Goal: Task Accomplishment & Management: Complete application form

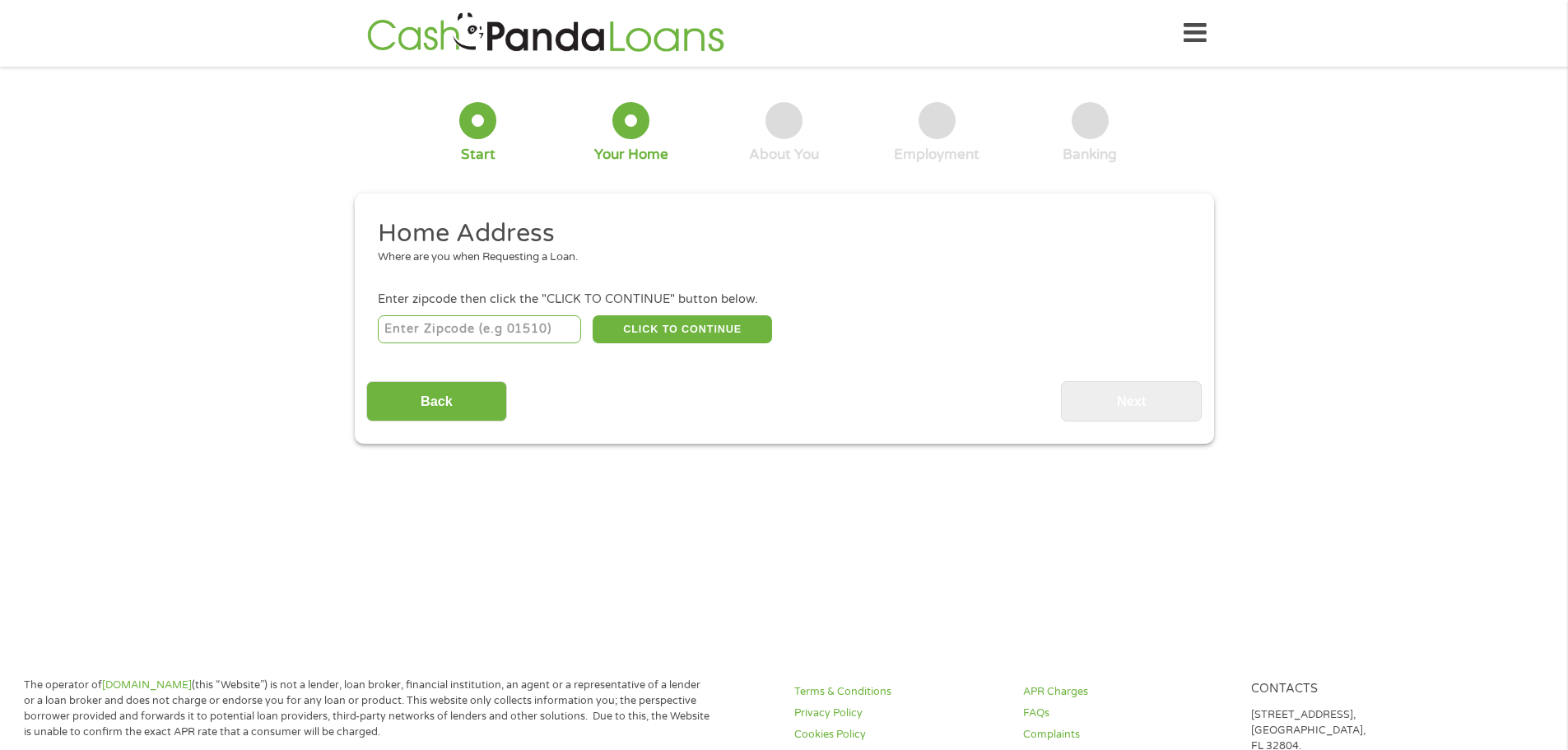
click at [466, 324] on input "number" at bounding box center [479, 329] width 203 height 28
type input "60446"
click at [663, 330] on button "CLICK TO CONTINUE" at bounding box center [682, 329] width 179 height 28
type input "60446"
type input "Romeoville"
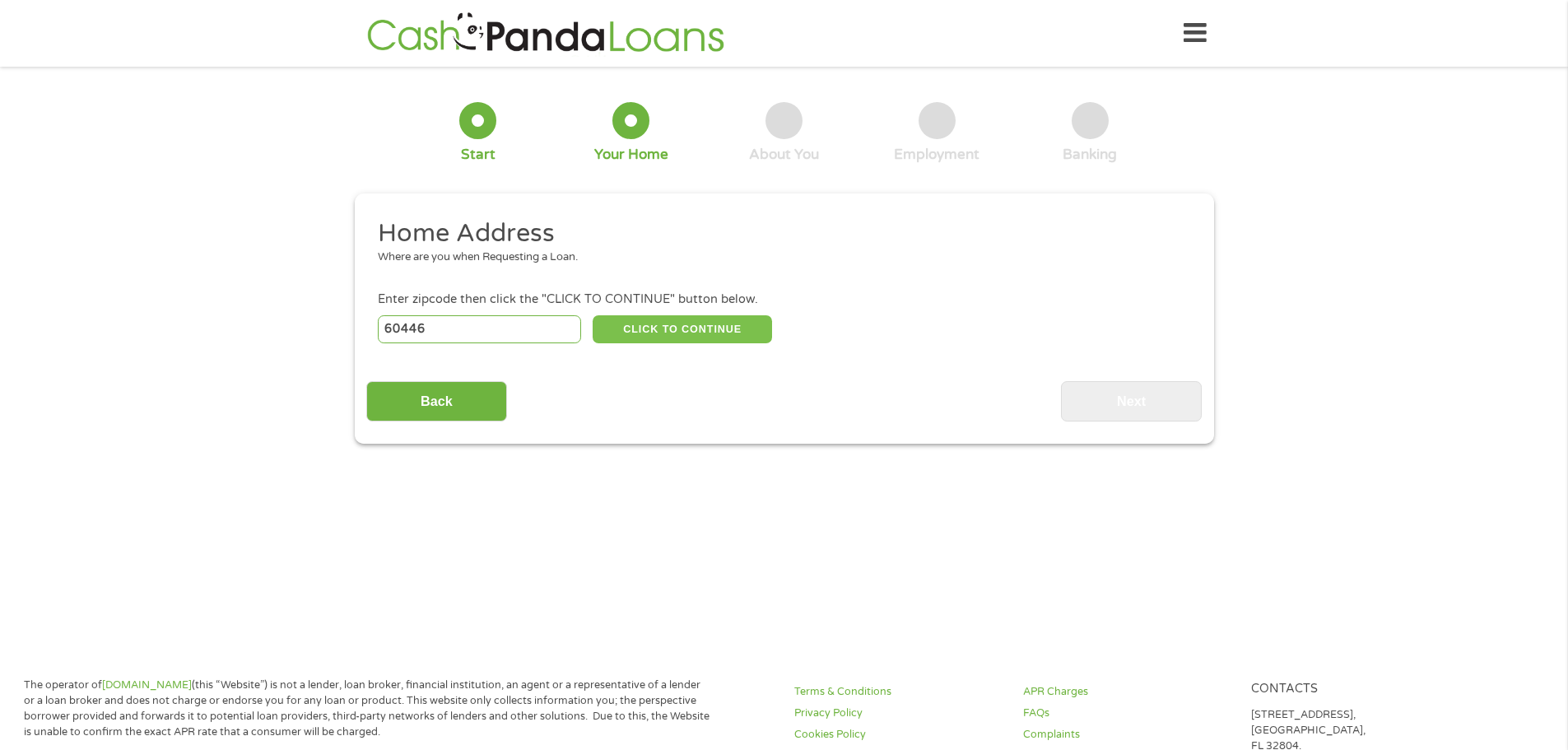
select select "Illinois"
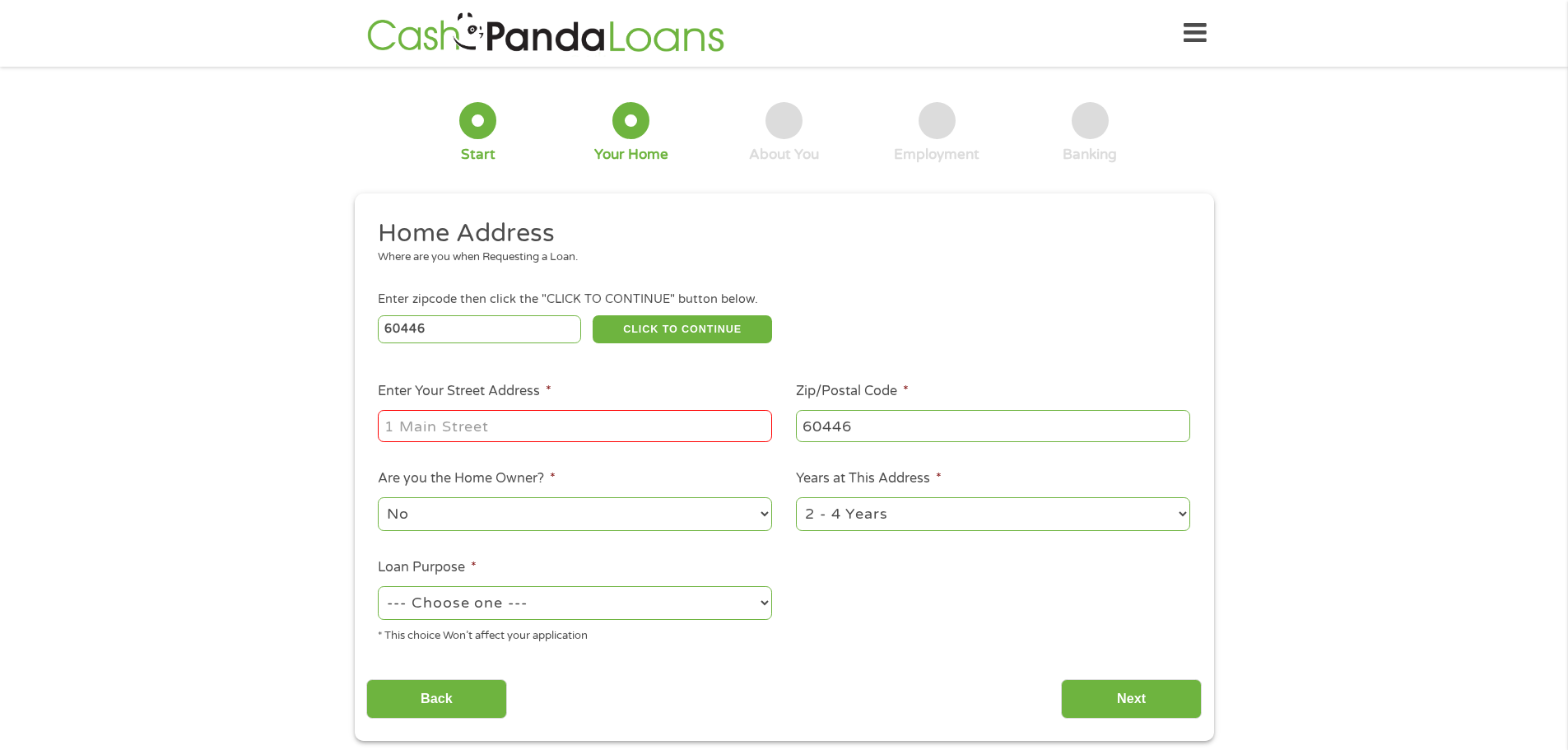
click at [438, 431] on input "Enter Your Street Address *" at bounding box center [574, 425] width 394 height 31
type input "19345 JOHN KIRKHAM DR"
click at [765, 510] on select "No Yes" at bounding box center [574, 513] width 394 height 34
select select "yes"
click at [378, 497] on select "No Yes" at bounding box center [574, 513] width 394 height 34
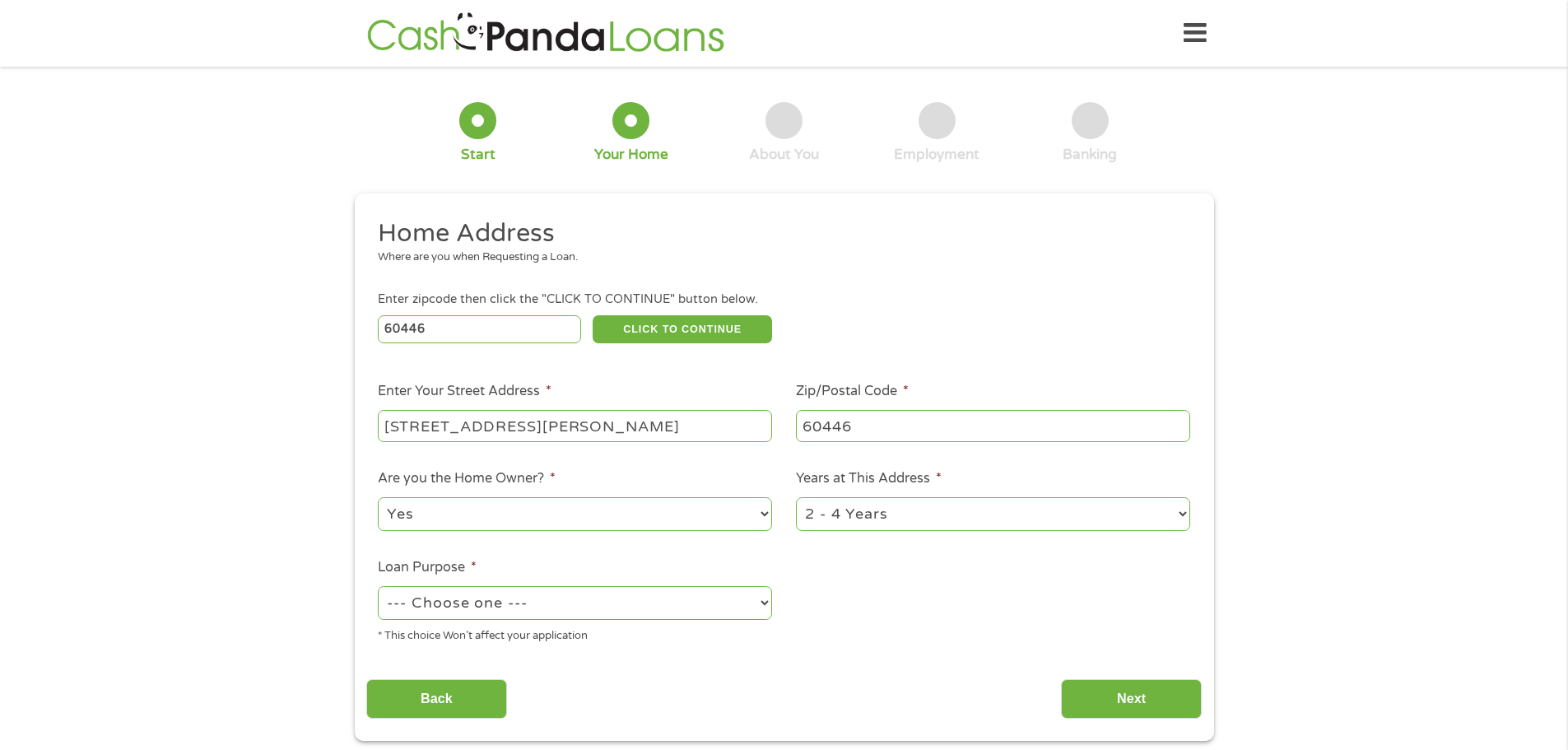
click at [1186, 513] on select "1 Year or less 1 - 2 Years 2 - 4 Years Over 4 Years" at bounding box center [993, 513] width 394 height 34
select select "60months"
click at [796, 497] on select "1 Year or less 1 - 2 Years 2 - 4 Years Over 4 Years" at bounding box center [993, 513] width 394 height 34
click at [761, 600] on select "--- Choose one --- Pay Bills Debt Consolidation Home Improvement Major Purchase…" at bounding box center [574, 602] width 394 height 34
select select "other"
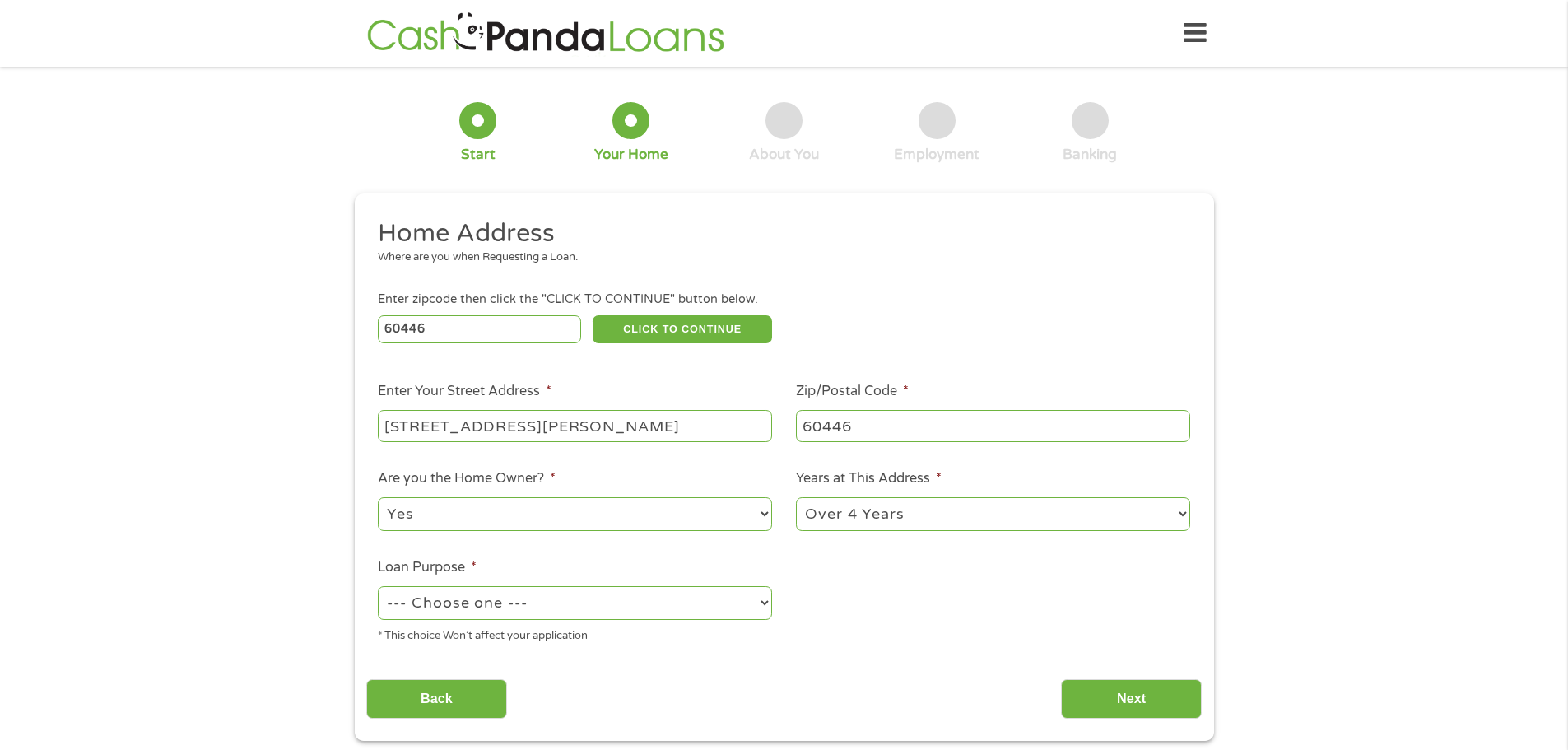
click at [378, 586] on select "--- Choose one --- Pay Bills Debt Consolidation Home Improvement Major Purchase…" at bounding box center [574, 602] width 394 height 34
click at [1155, 700] on input "Next" at bounding box center [1131, 699] width 141 height 40
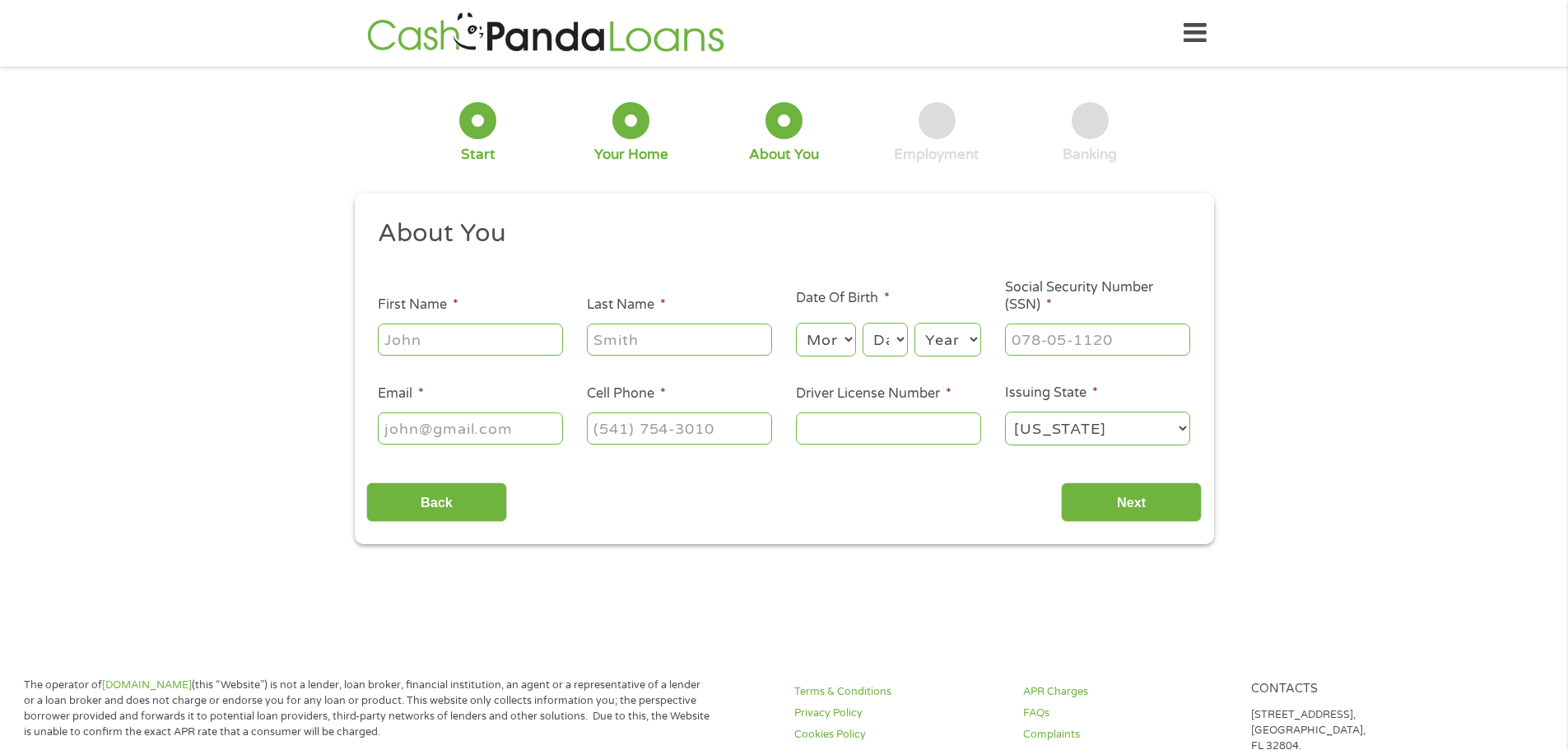
scroll to position [6, 6]
click at [405, 336] on input "First Name *" at bounding box center [470, 339] width 186 height 31
type input "Gary"
type input "Weinshenker"
type input "triggerfish1947@yahoo.com"
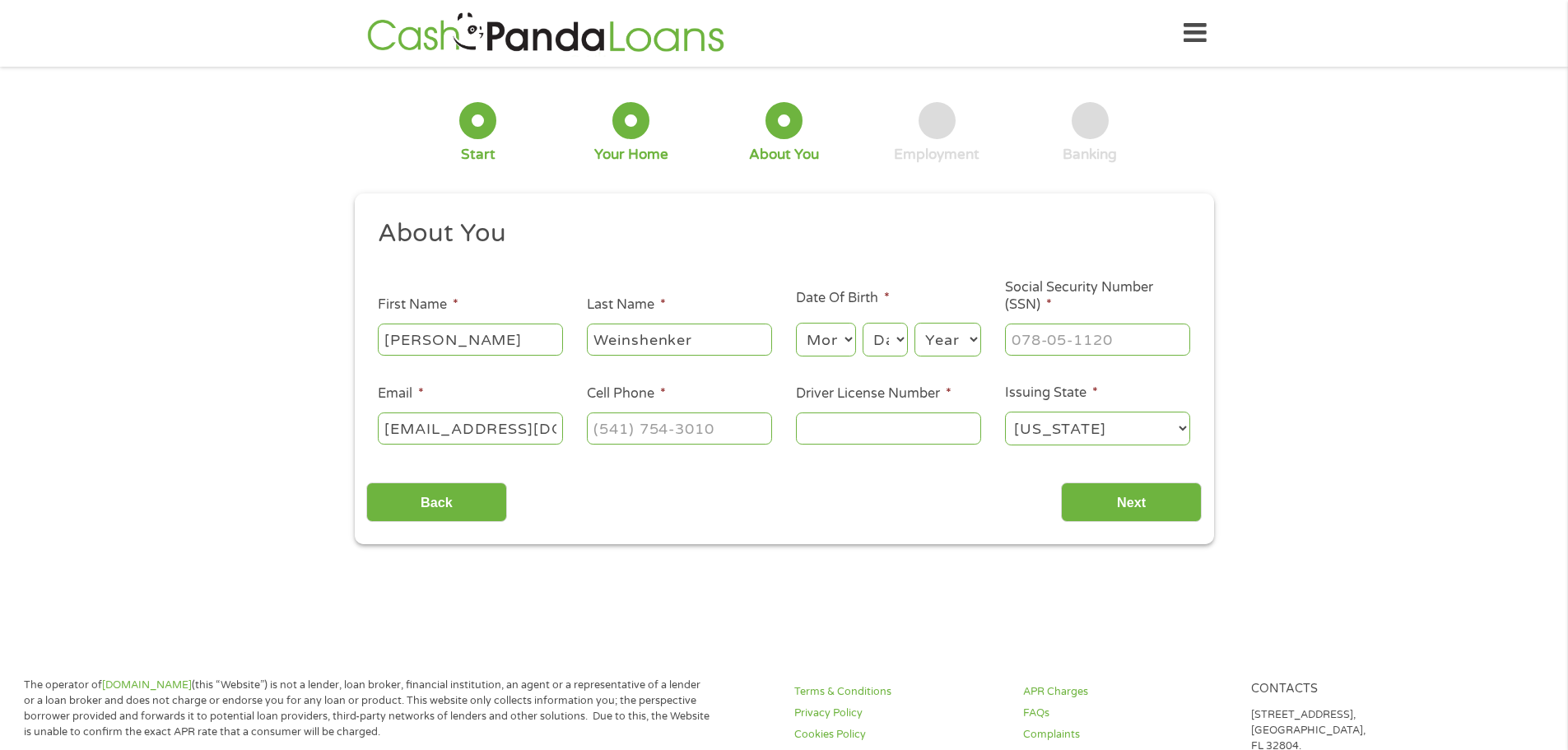
click at [814, 332] on select "Month 1 2 3 4 5 6 7 8 9 10 11 12" at bounding box center [826, 339] width 60 height 34
select select "9"
click at [796, 322] on select "Month 1 2 3 4 5 6 7 8 9 10 11 12" at bounding box center [826, 339] width 60 height 34
click at [879, 341] on select "Day 1 2 3 4 5 6 7 8 9 10 11 12 13 14 15 16 17 18 19 20 21 22 23 24 25 26 27 28 …" at bounding box center [885, 339] width 44 height 34
select select "5"
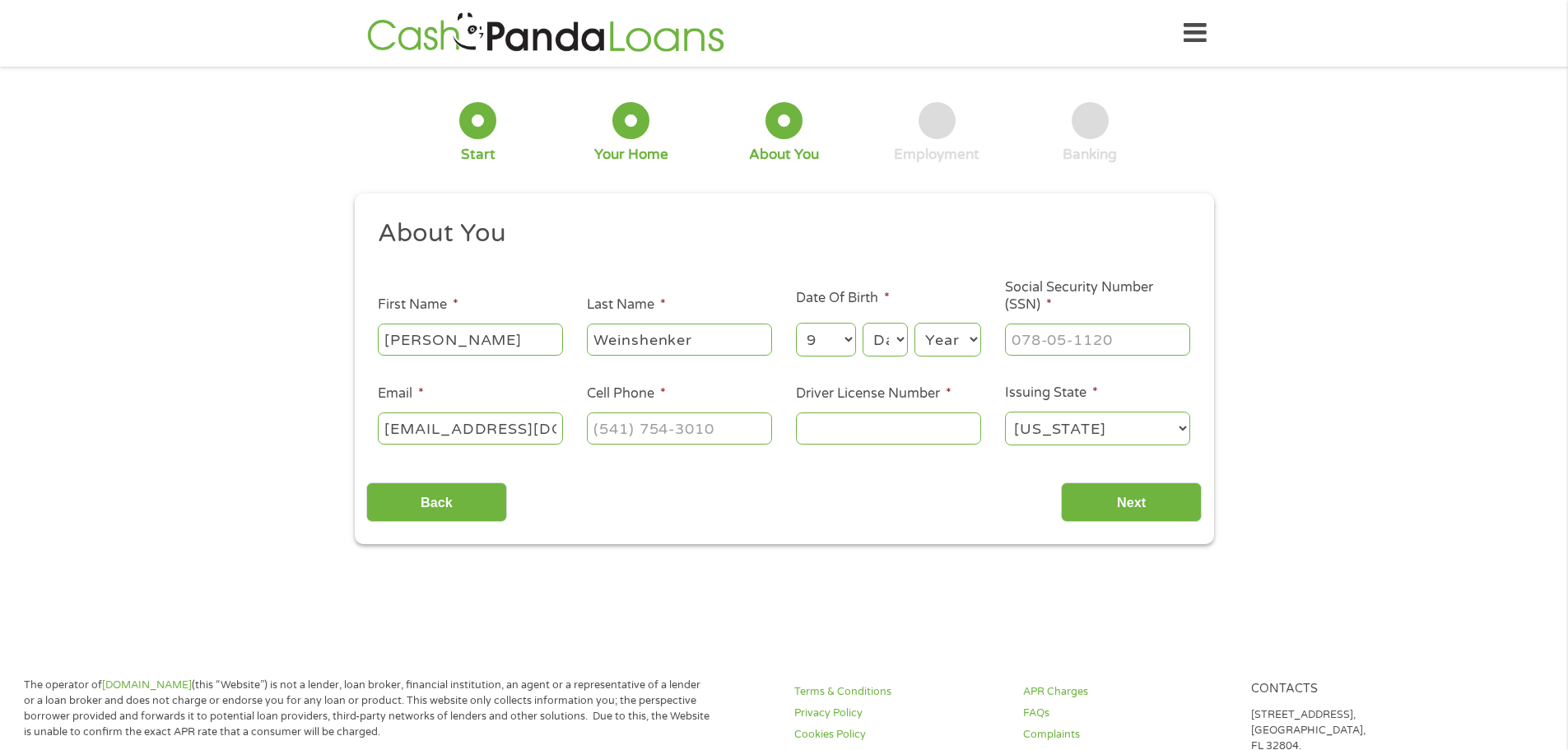
click at [863, 322] on select "Day 1 2 3 4 5 6 7 8 9 10 11 12 13 14 15 16 17 18 19 20 21 22 23 24 25 26 27 28 …" at bounding box center [885, 339] width 44 height 34
click at [979, 341] on select "Year 2007 2006 2005 2004 2003 2002 2001 2000 1999 1998 1997 1996 1995 1994 1993…" at bounding box center [948, 339] width 67 height 34
select select "1947"
click at [915, 322] on select "Year 2007 2006 2005 2004 2003 2002 2001 2000 1999 1998 1997 1996 1995 1994 1993…" at bounding box center [948, 339] width 67 height 34
click at [1019, 341] on input "___-__-____" at bounding box center [1098, 339] width 186 height 31
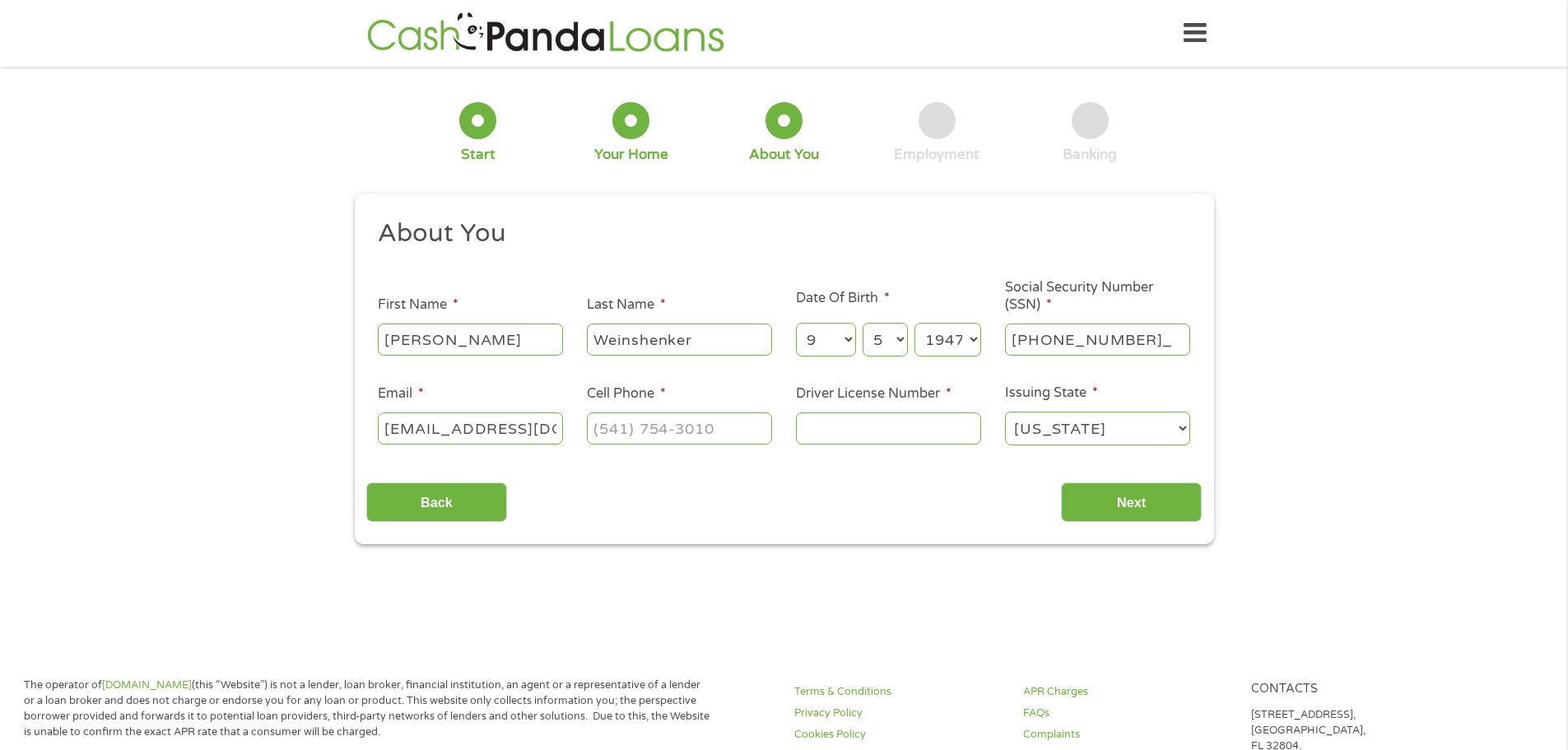
type input "354-38-5629"
click at [609, 427] on input "(___) ___-____" at bounding box center [680, 428] width 186 height 31
type input "(847) 287-6165"
click at [834, 431] on input "Driver License Number *" at bounding box center [889, 428] width 186 height 31
type input "W52529247253"
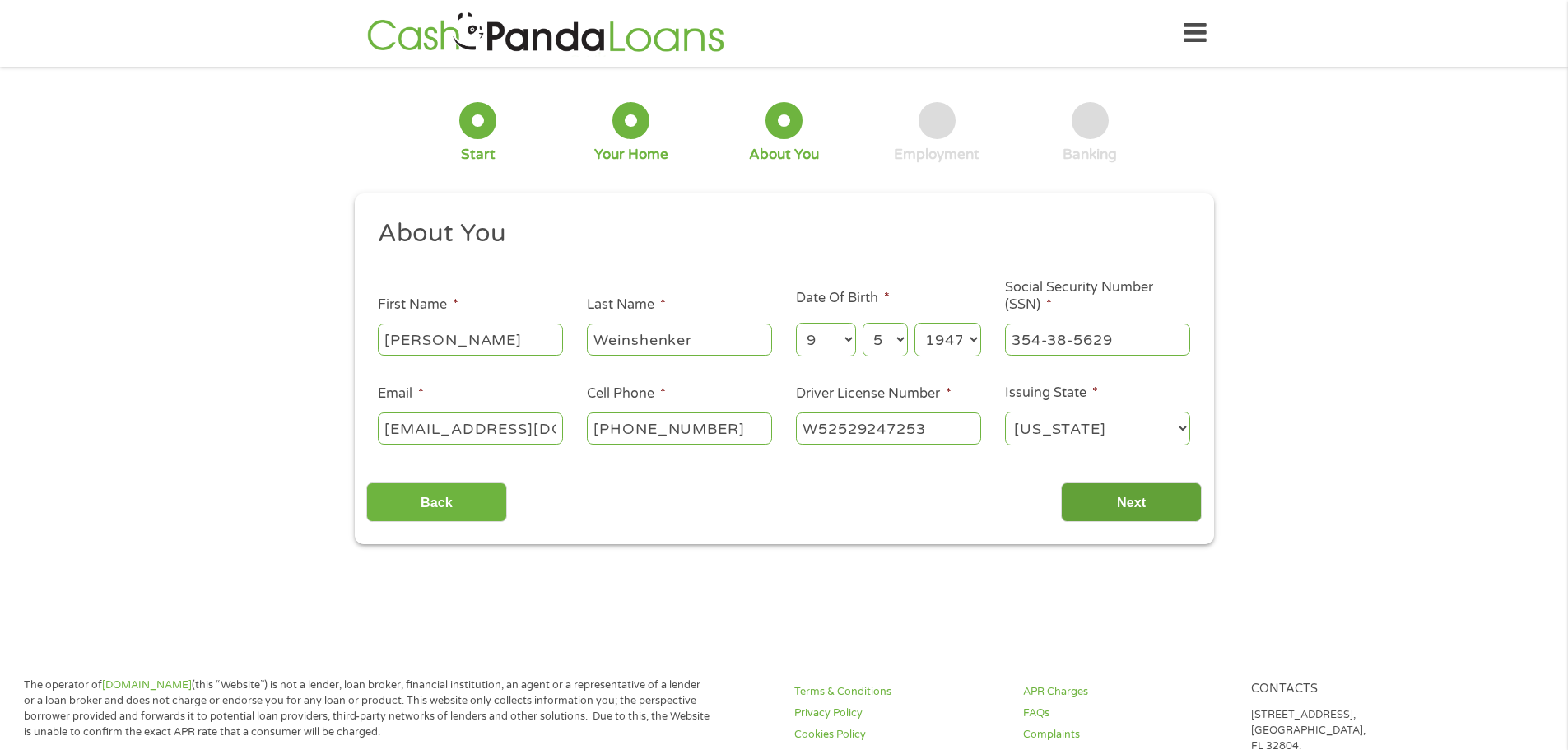
click at [1100, 498] on input "Next" at bounding box center [1131, 502] width 141 height 40
click at [1112, 493] on input "Next" at bounding box center [1131, 502] width 141 height 40
click at [1184, 424] on select "Alabama Alaska Arizona Arkansas California Colorado Connecticut Delaware Distri…" at bounding box center [1098, 428] width 186 height 34
click at [1005, 411] on select "Alabama Alaska Arizona Arkansas California Colorado Connecticut Delaware Distri…" at bounding box center [1098, 428] width 186 height 34
click at [1100, 504] on input "Next" at bounding box center [1131, 502] width 141 height 40
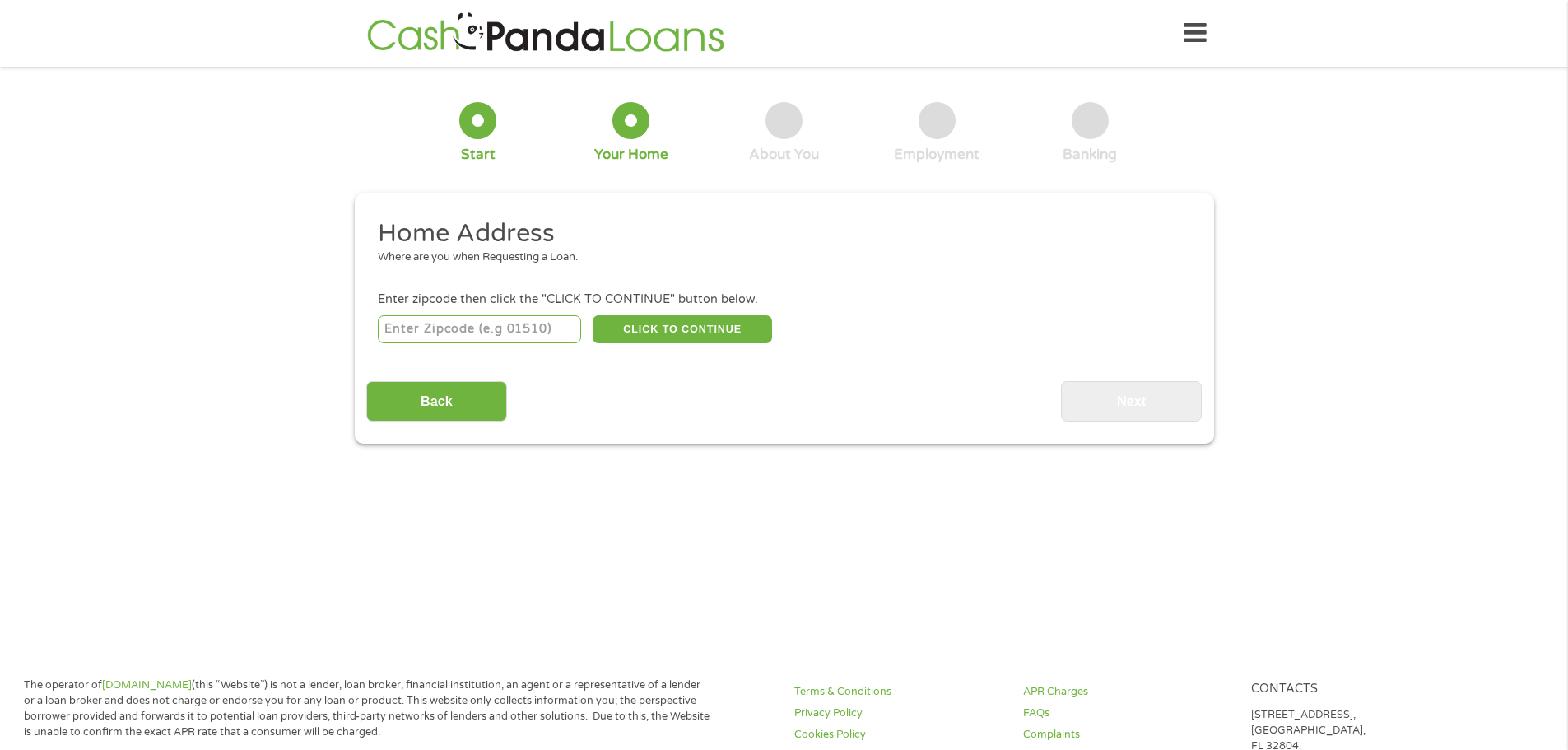
click at [462, 330] on input "number" at bounding box center [479, 329] width 203 height 28
type input "60446"
select select "[US_STATE]"
click at [681, 327] on button "CLICK TO CONTINUE" at bounding box center [682, 329] width 179 height 28
type input "60446"
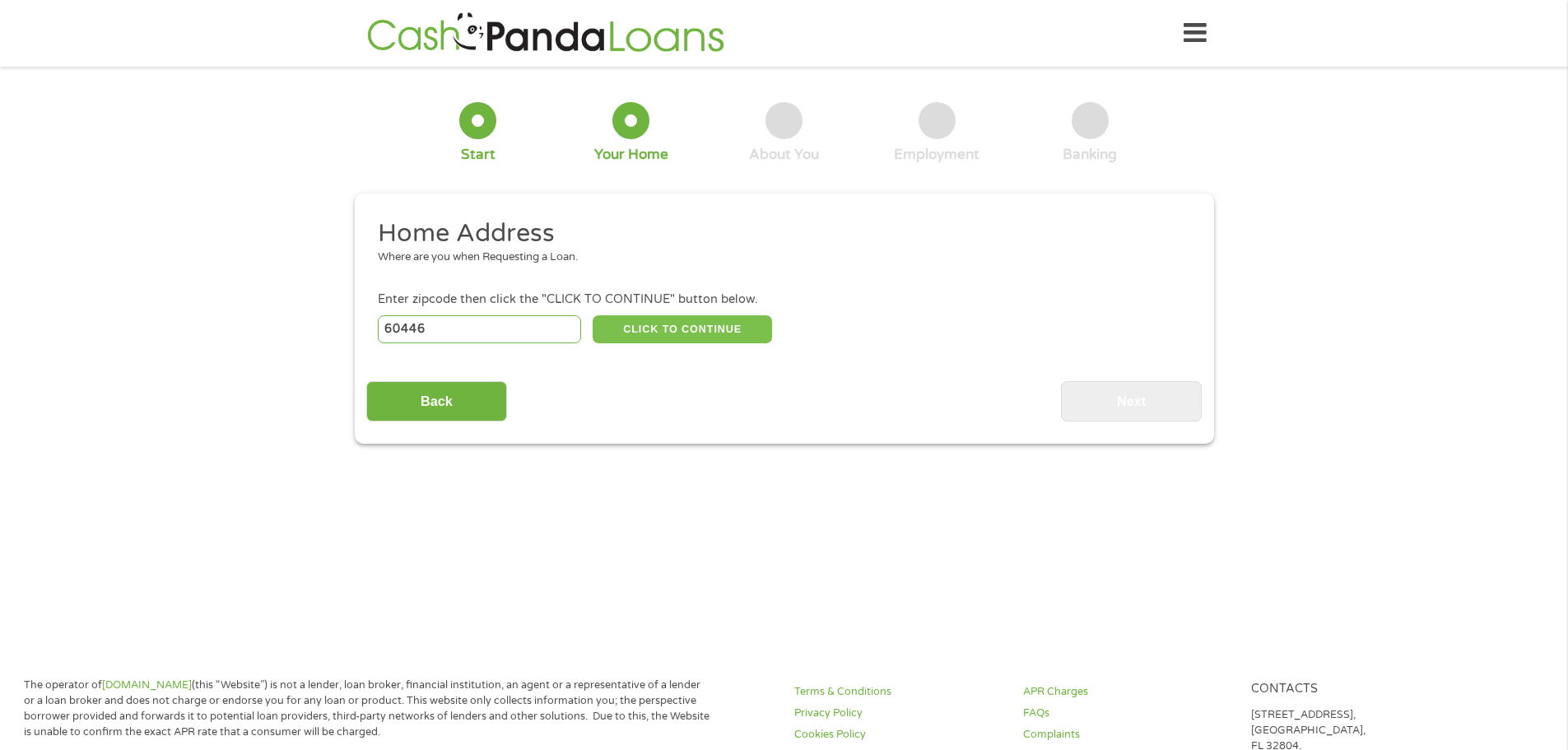
type input "[GEOGRAPHIC_DATA]"
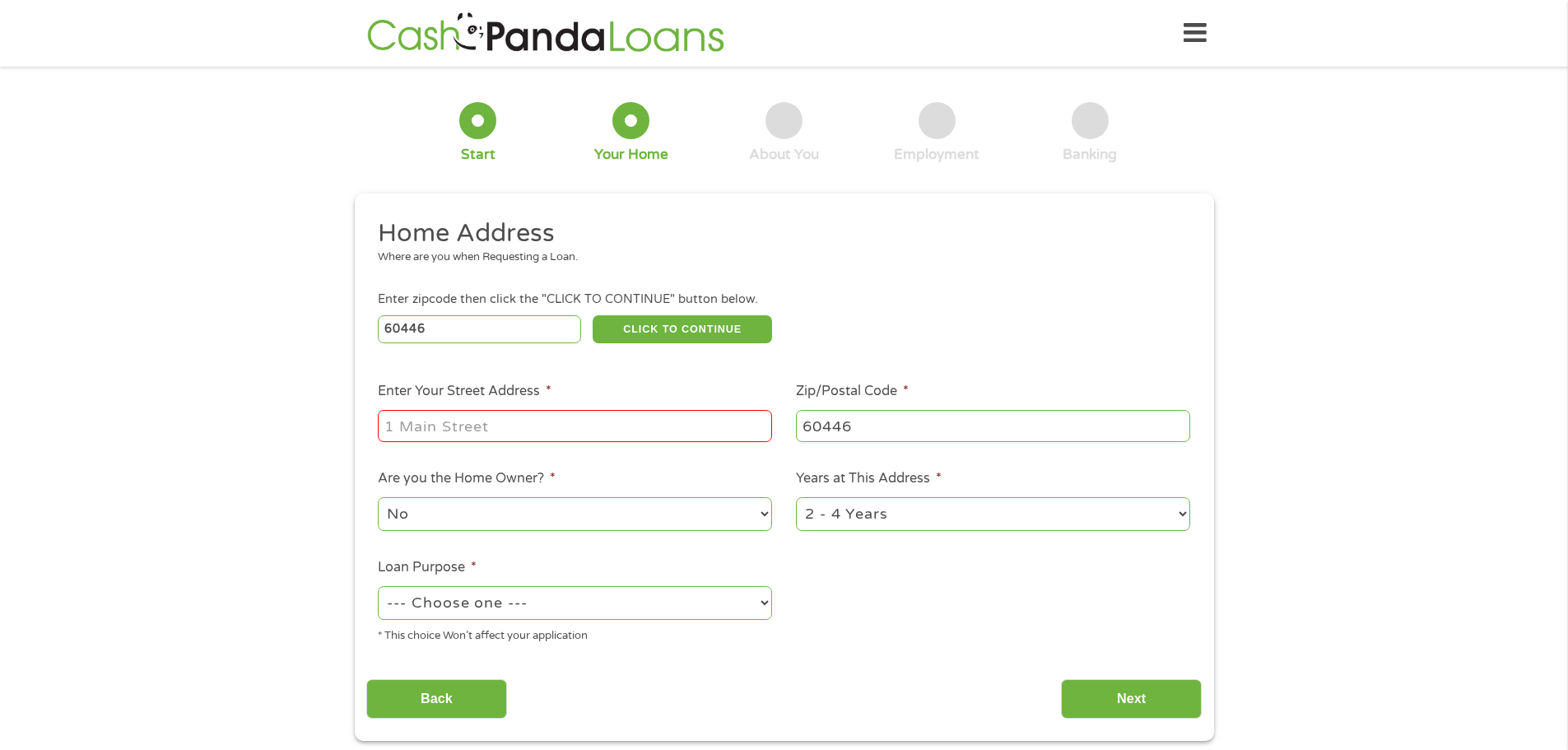
click at [528, 424] on input "Enter Your Street Address *" at bounding box center [574, 425] width 394 height 31
type input "[STREET_ADDRESS][PERSON_NAME]"
click at [763, 513] on select "No Yes" at bounding box center [574, 513] width 394 height 34
select select "yes"
click at [378, 497] on select "No Yes" at bounding box center [574, 513] width 394 height 34
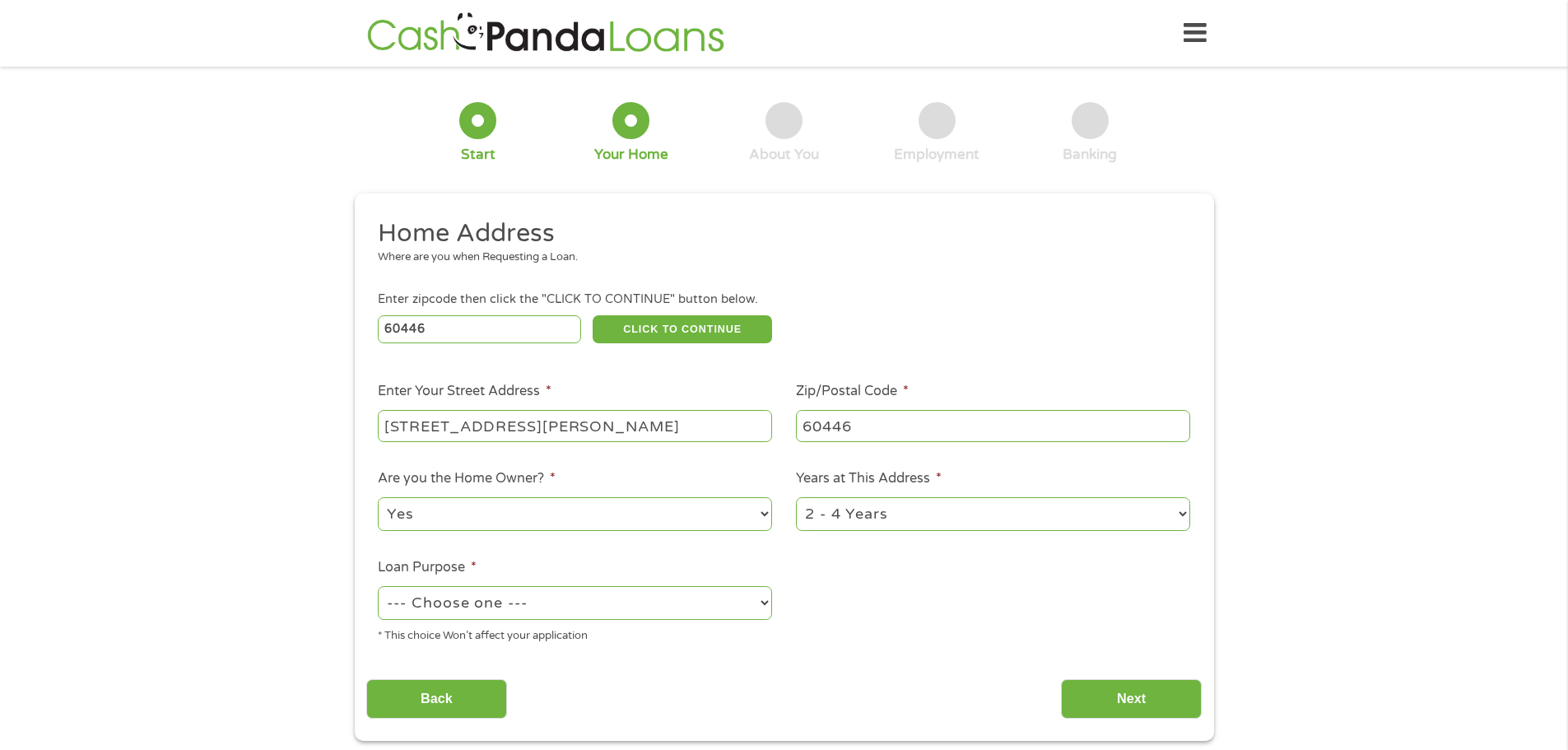
click at [1180, 511] on select "1 Year or less 1 - 2 Years 2 - 4 Years Over 4 Years" at bounding box center [993, 513] width 394 height 34
select select "60months"
click at [796, 497] on select "1 Year or less 1 - 2 Years 2 - 4 Years Over 4 Years" at bounding box center [993, 513] width 394 height 34
click at [765, 599] on select "--- Choose one --- Pay Bills Debt Consolidation Home Improvement Major Purchase…" at bounding box center [574, 602] width 394 height 34
select select "other"
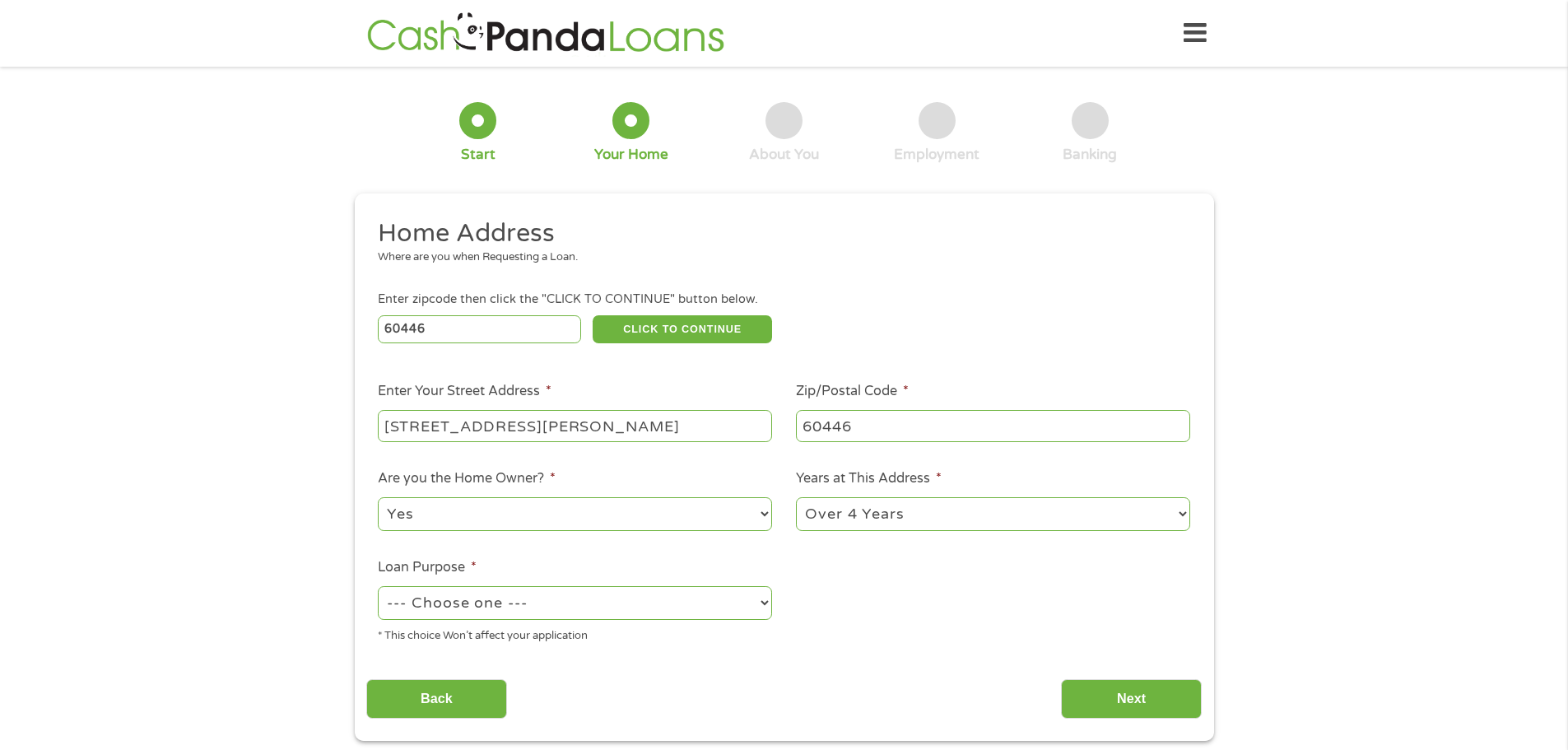
click at [378, 586] on select "--- Choose one --- Pay Bills Debt Consolidation Home Improvement Major Purchase…" at bounding box center [574, 602] width 394 height 34
click at [1131, 705] on input "Next" at bounding box center [1131, 699] width 141 height 40
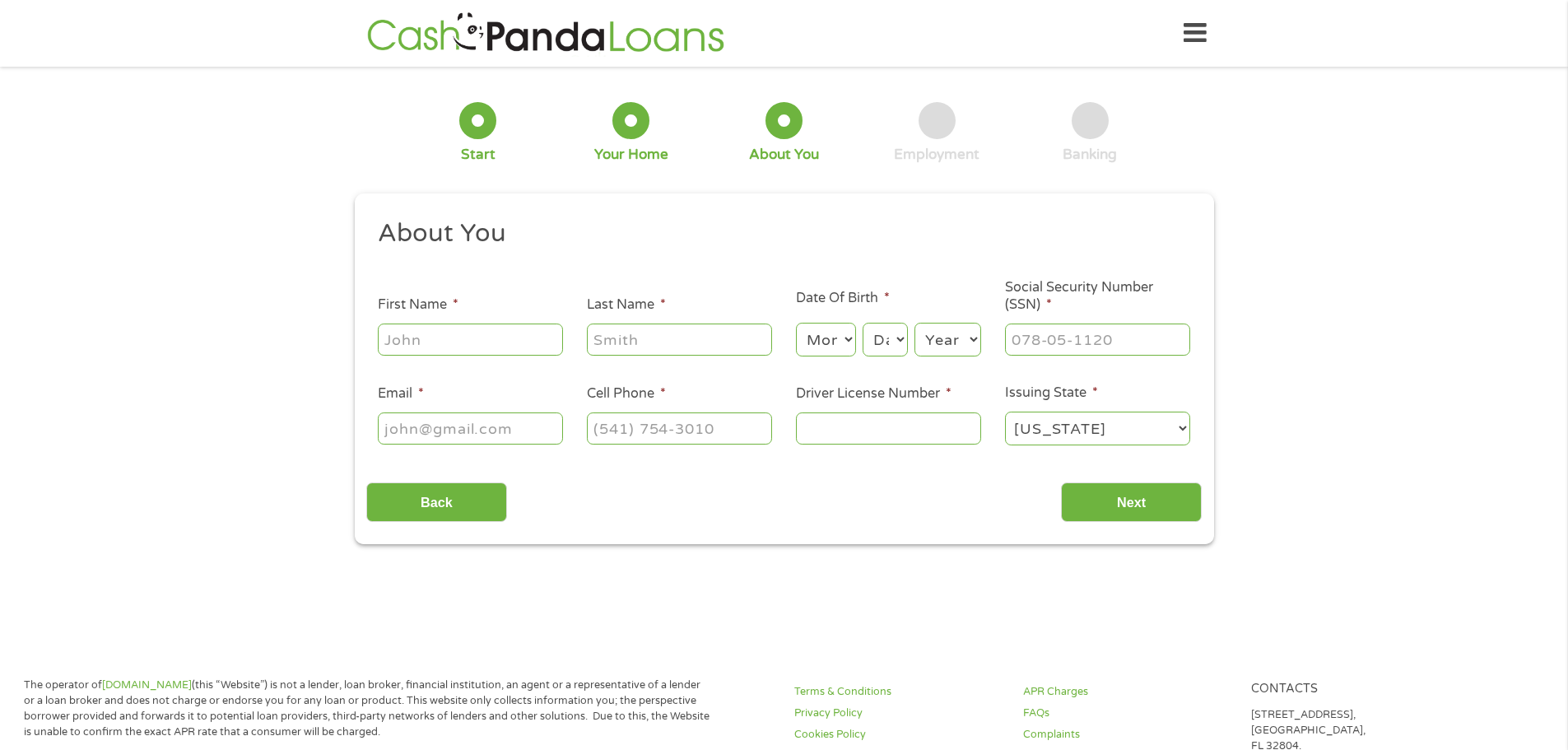
click at [457, 339] on input "First Name *" at bounding box center [470, 339] width 186 height 31
type input "Gary"
click at [623, 339] on input "Last Name *" at bounding box center [680, 339] width 186 height 31
type input "Weinshenker"
click at [813, 343] on select "Month 1 2 3 4 5 6 7 8 9 10 11 12" at bounding box center [826, 339] width 60 height 34
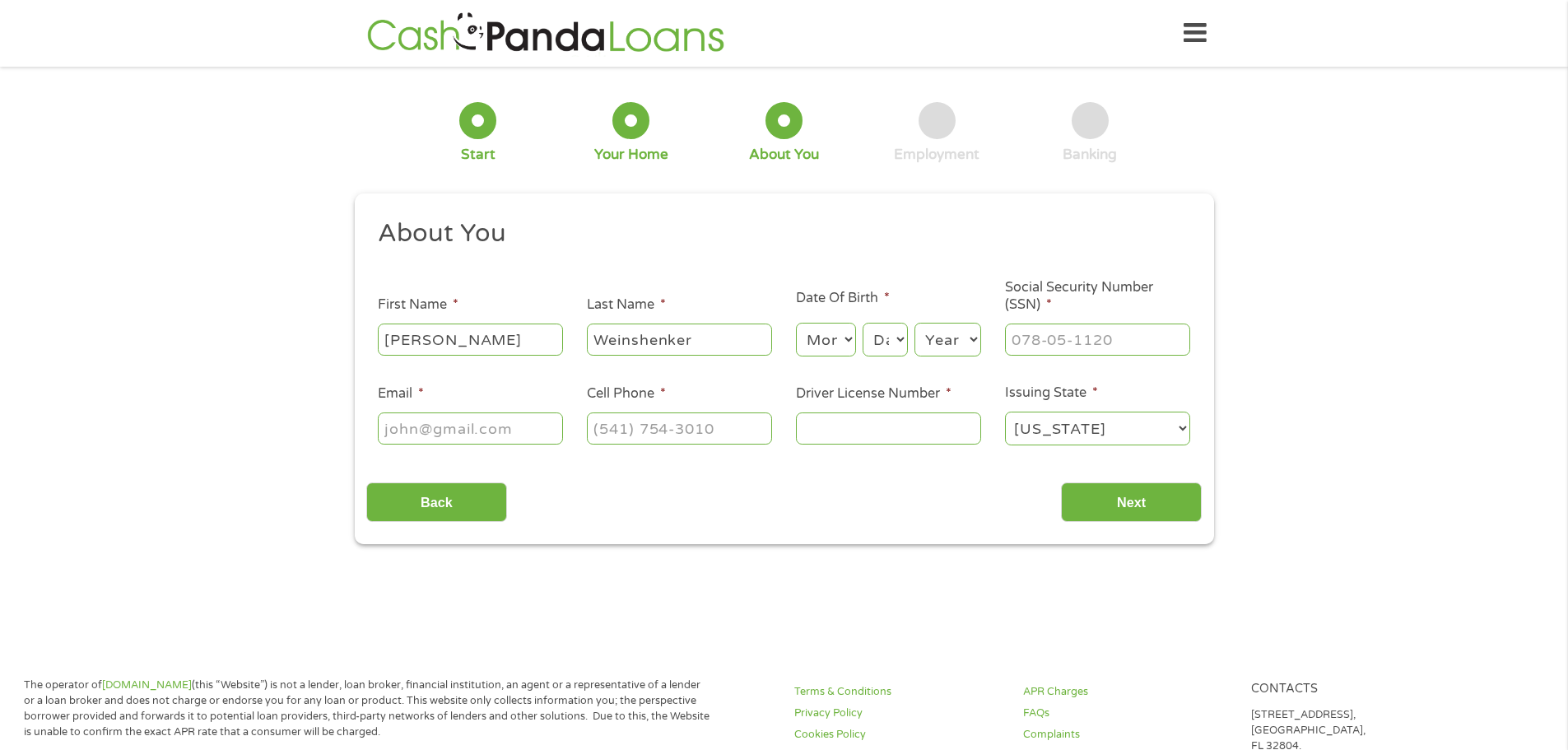
select select "9"
click at [796, 322] on select "Month 1 2 3 4 5 6 7 8 9 10 11 12" at bounding box center [826, 339] width 60 height 34
click at [892, 335] on select "Day 1 2 3 4 5 6 7 8 9 10 11 12 13 14 15 16 17 18 19 20 21 22 23 24 25 26 27 28 …" at bounding box center [885, 339] width 44 height 34
select select "5"
click at [863, 322] on select "Day 1 2 3 4 5 6 7 8 9 10 11 12 13 14 15 16 17 18 19 20 21 22 23 24 25 26 27 28 …" at bounding box center [885, 339] width 44 height 34
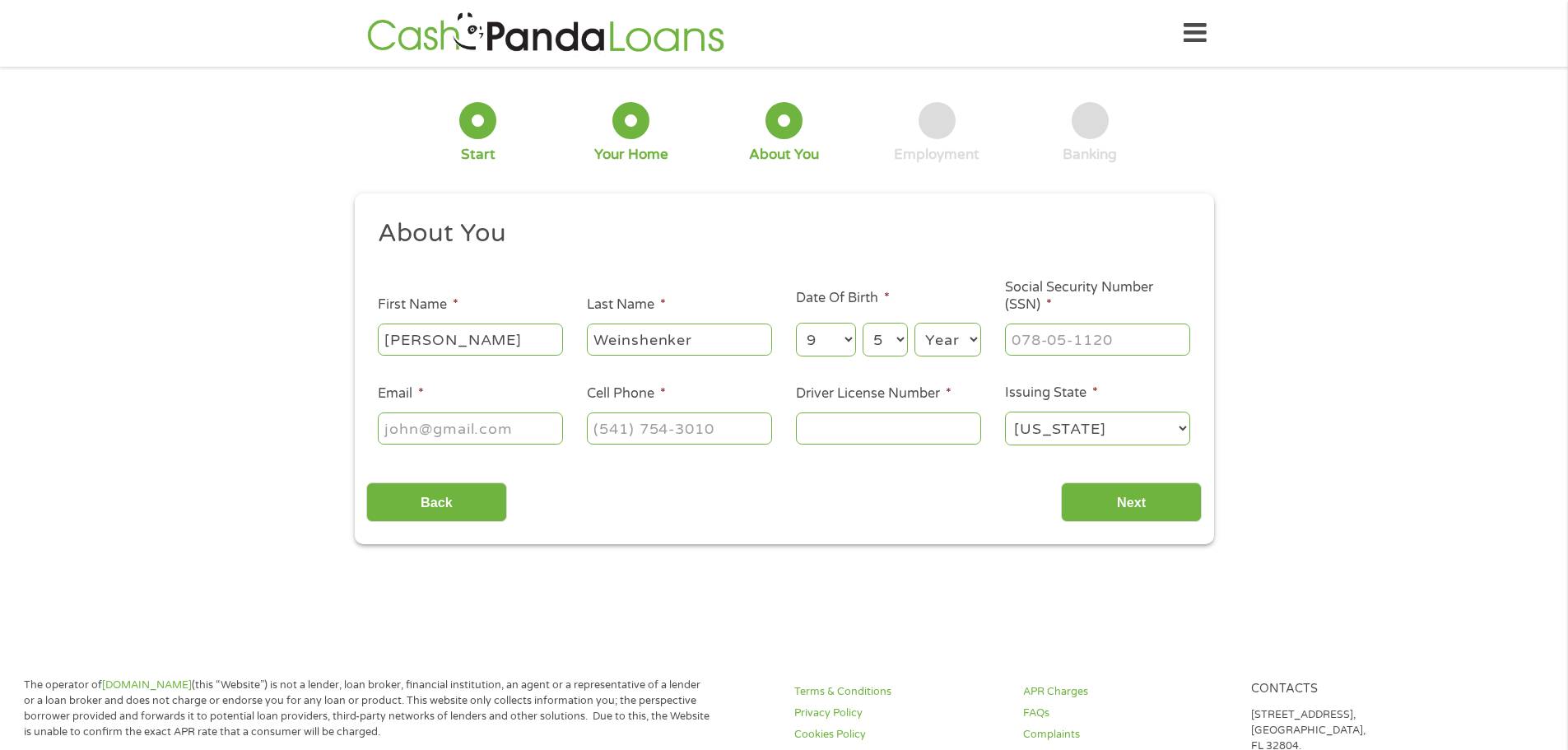
click at [978, 338] on select "Year 2007 2006 2005 2004 2003 2002 2001 2000 1999 1998 1997 1996 1995 1994 1993…" at bounding box center [948, 339] width 67 height 34
select select "1947"
click at [915, 322] on select "Year 2007 2006 2005 2004 2003 2002 2001 2000 1999 1998 1997 1996 1995 1994 1993…" at bounding box center [948, 339] width 67 height 34
click at [1032, 338] on input "___-__-____" at bounding box center [1098, 339] width 186 height 31
type input "354-38-5629"
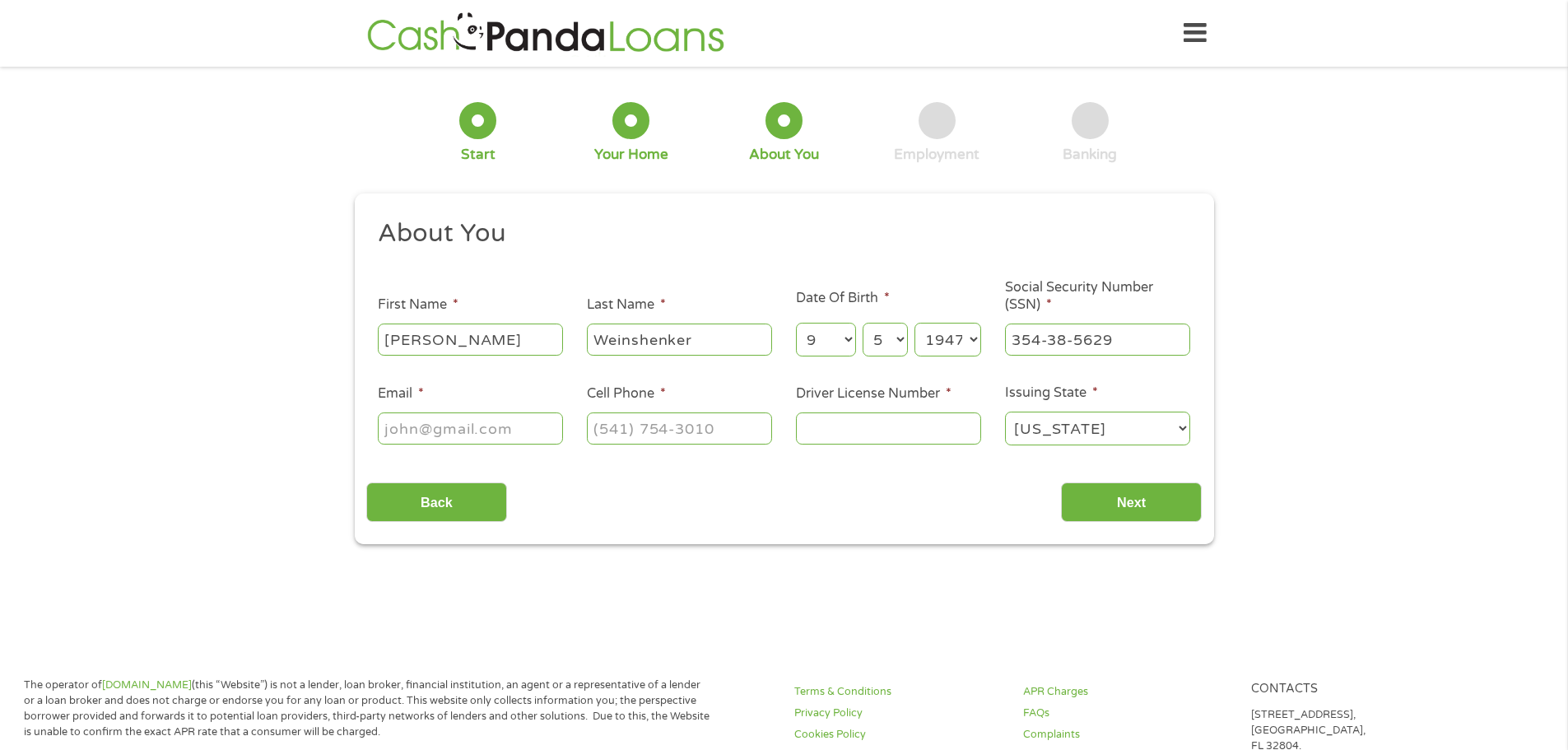
click at [455, 426] on input "Email *" at bounding box center [470, 428] width 186 height 31
type input "trihherfish1947@yahoo.com"
click at [610, 418] on input "(___) ___-____" at bounding box center [680, 428] width 186 height 31
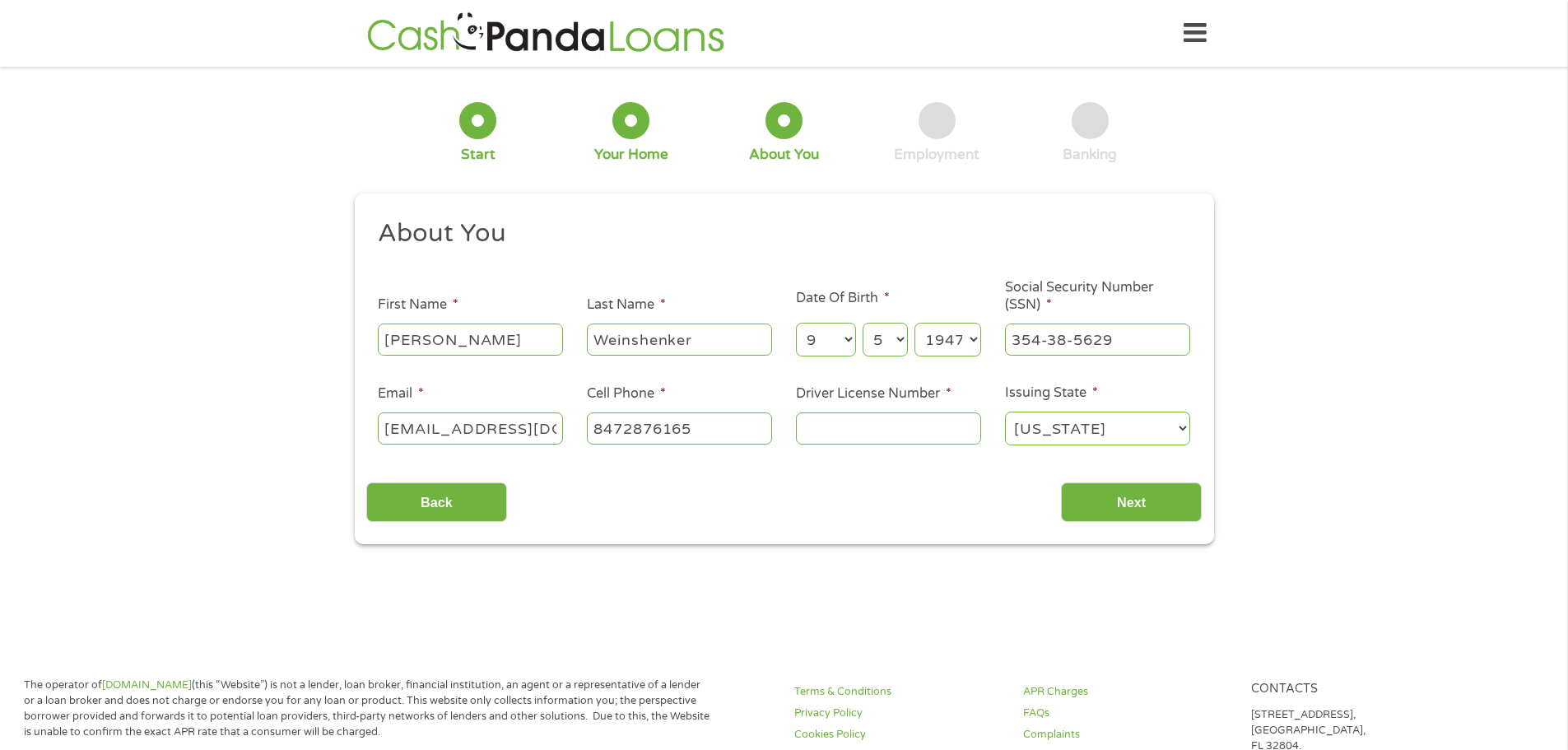
type input "(847) 287-6165"
click at [825, 427] on input "Driver License Number *" at bounding box center [889, 428] width 186 height 31
type input "W52529247253"
click at [1183, 419] on select "Alabama Alaska Arizona Arkansas California Colorado Connecticut Delaware Distri…" at bounding box center [1098, 428] width 186 height 34
click at [1005, 411] on select "Alabama Alaska Arizona Arkansas California Colorado Connecticut Delaware Distri…" at bounding box center [1098, 428] width 186 height 34
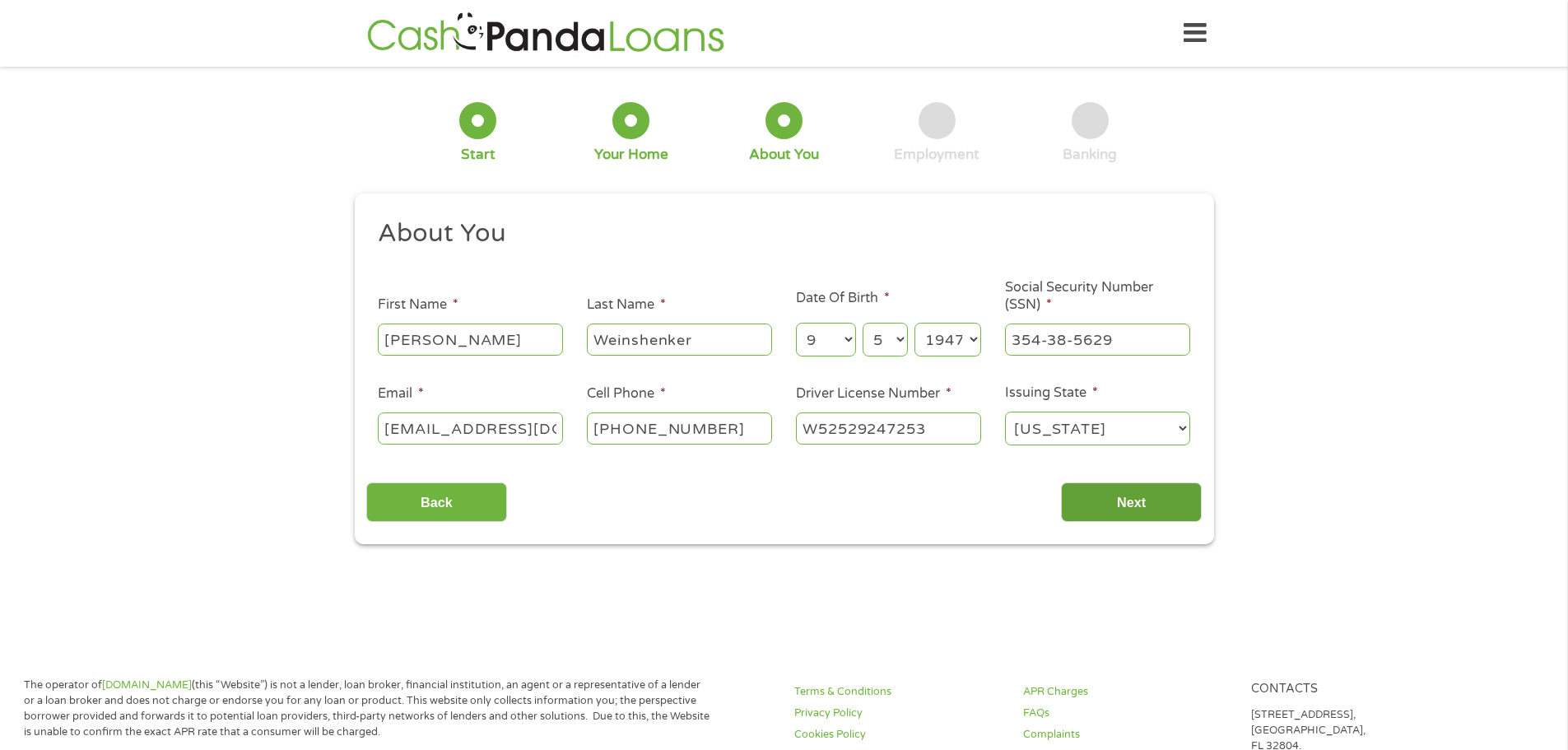
click at [1120, 505] on input "Next" at bounding box center [1131, 502] width 141 height 40
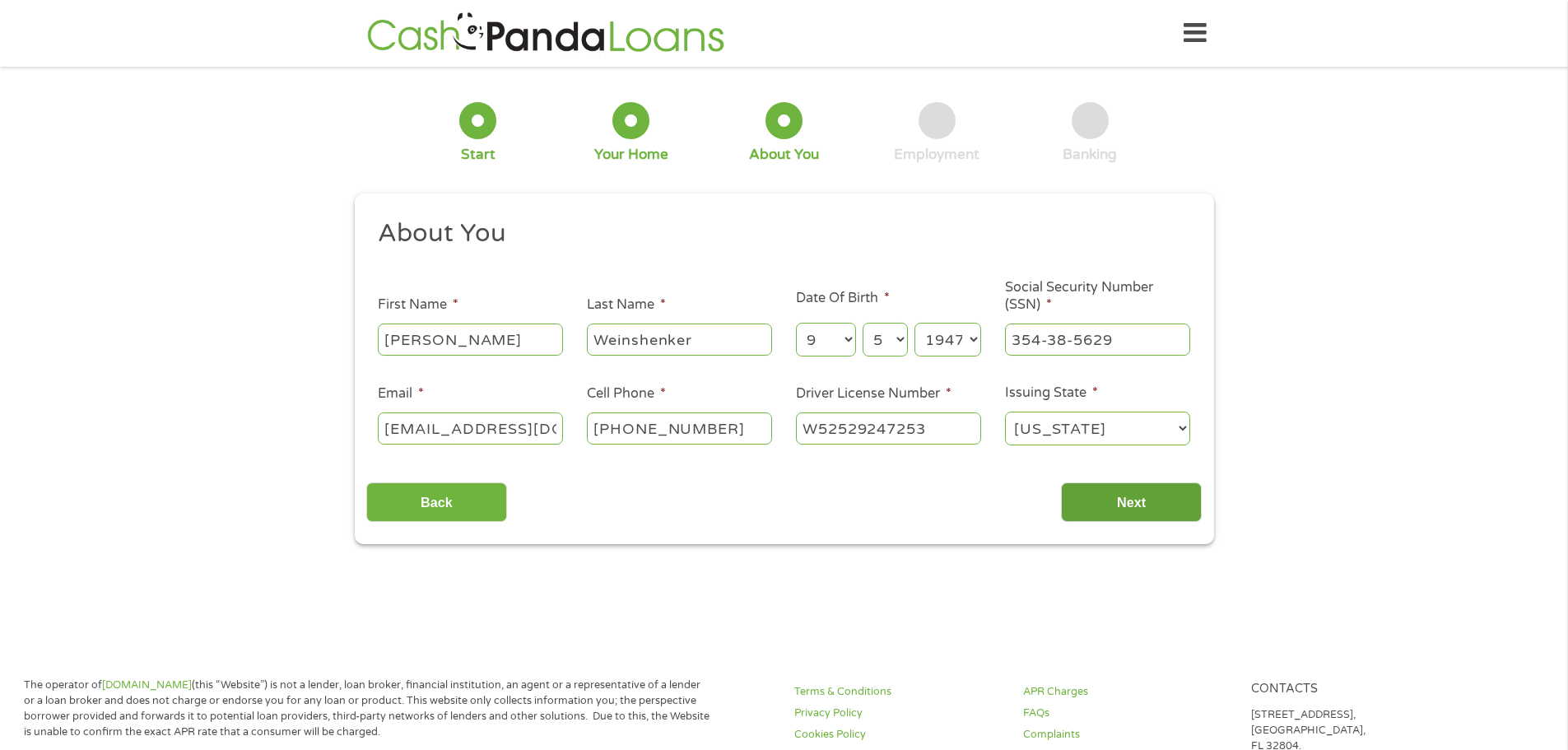
click at [1120, 505] on input "Next" at bounding box center [1131, 502] width 141 height 40
click at [1192, 30] on icon at bounding box center [1195, 33] width 23 height 40
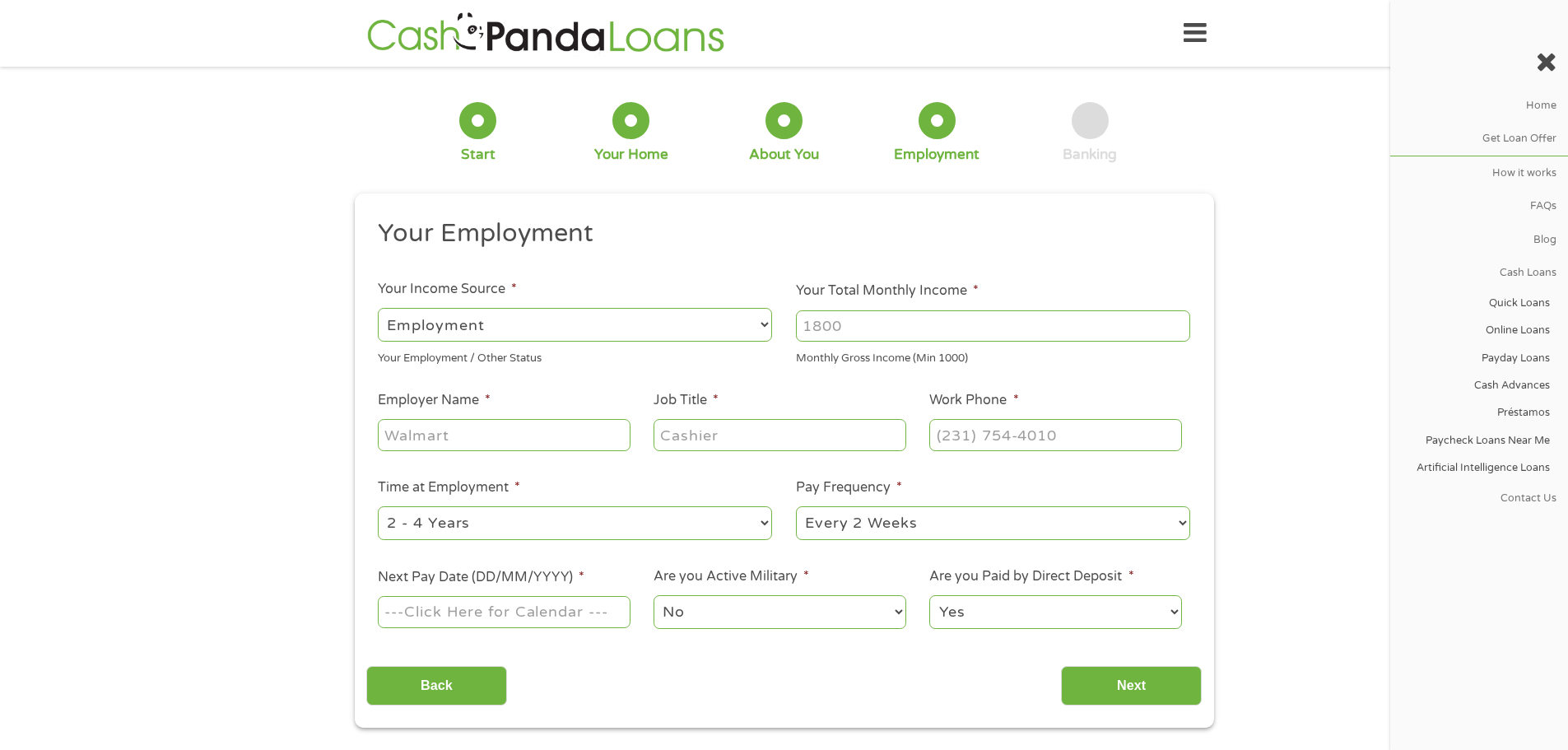
scroll to position [6, 6]
click at [826, 336] on input "Your Total Monthly Income *" at bounding box center [993, 326] width 394 height 31
type input "9800"
click at [417, 435] on input "Employer Name *" at bounding box center [503, 434] width 252 height 31
type input "John Crane Inc"
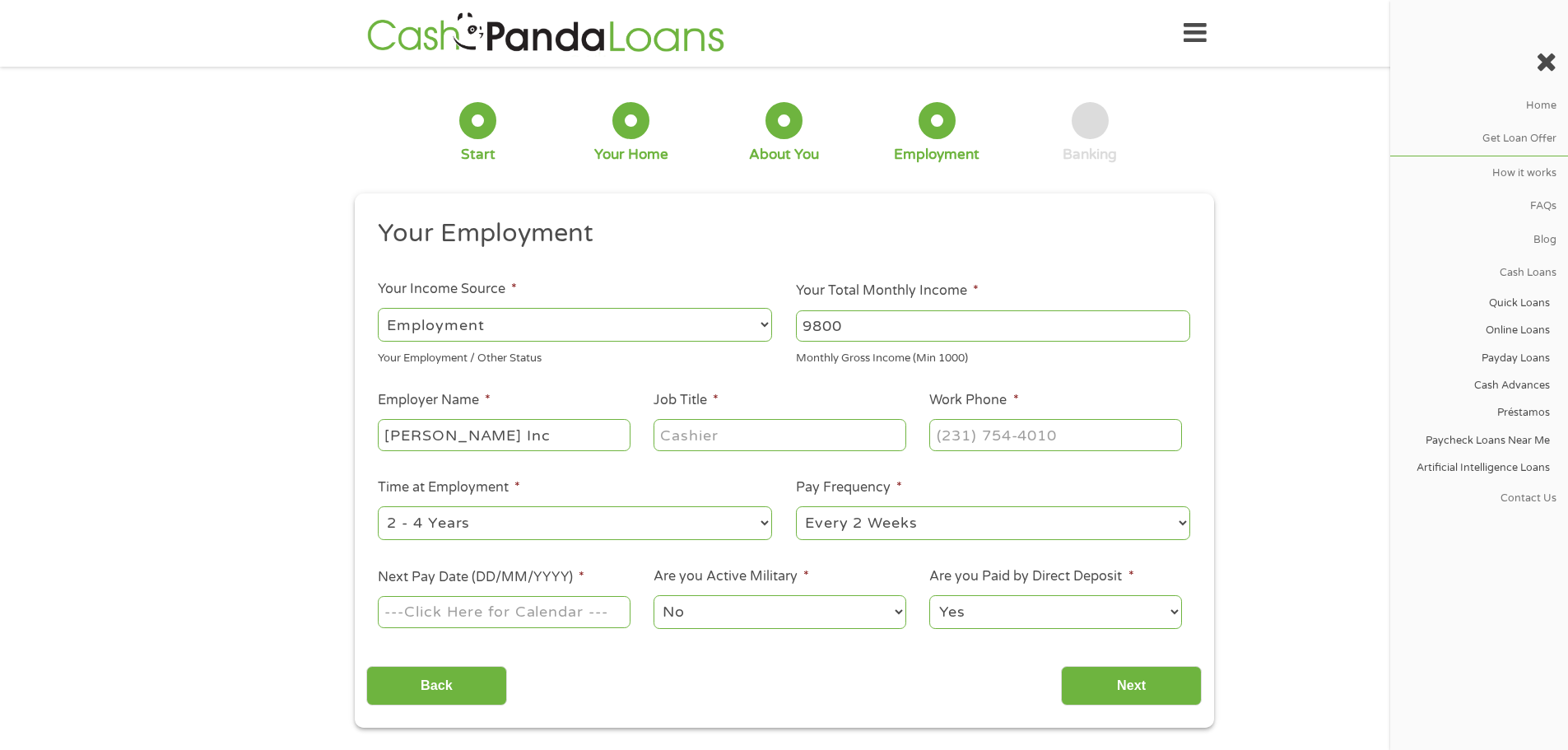
click at [675, 432] on input "Job Title *" at bounding box center [780, 434] width 252 height 31
type input "Government Contracts Manager"
click at [941, 439] on input "(___) ___-____" at bounding box center [1055, 434] width 252 height 31
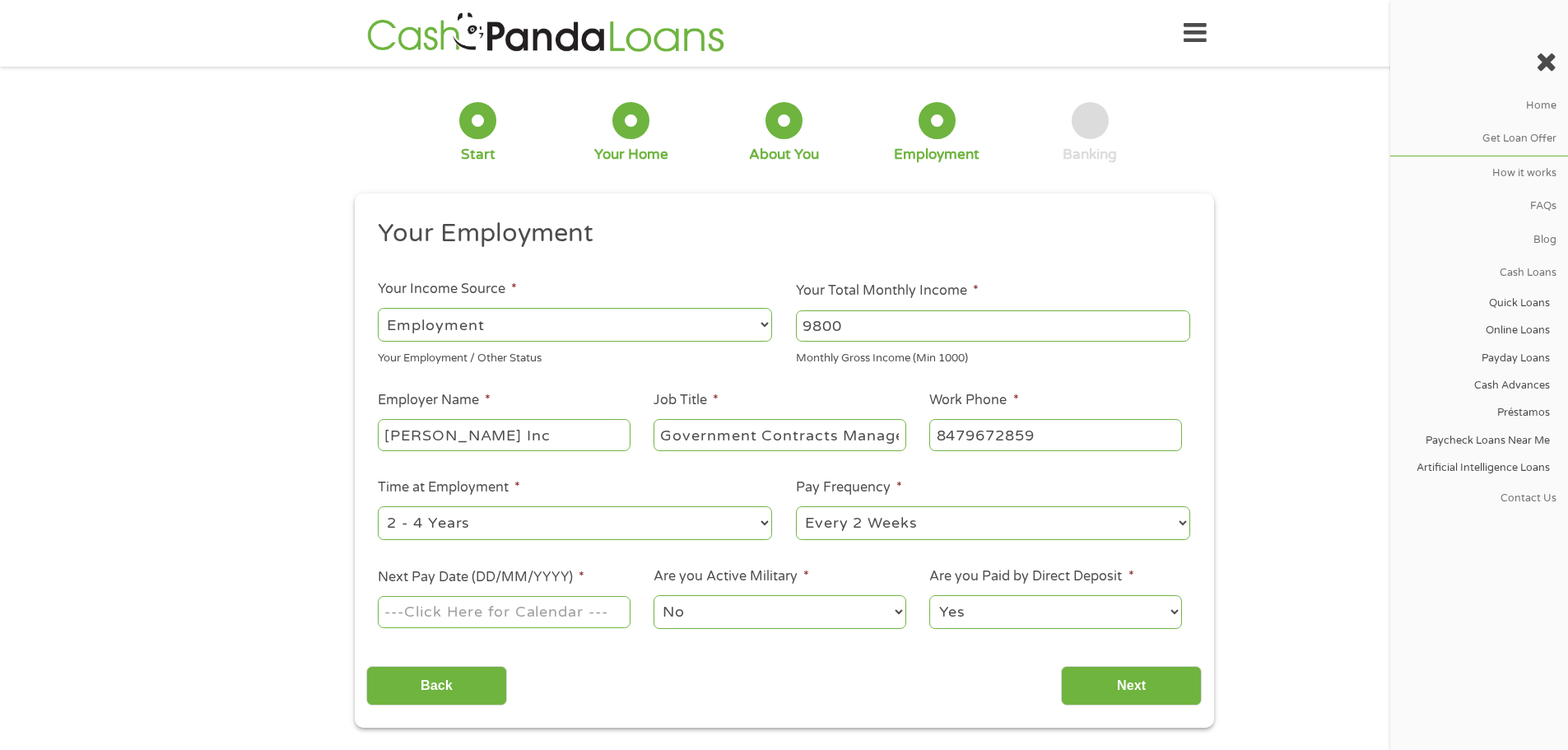
type input "(847) 967-2859"
click at [763, 521] on select "--- Choose one --- 1 Year or less 1 - 2 Years 2 - 4 Years Over 4 Years" at bounding box center [574, 522] width 394 height 34
select select "60months"
click at [378, 506] on select "--- Choose one --- 1 Year or less 1 - 2 Years 2 - 4 Years Over 4 Years" at bounding box center [574, 522] width 394 height 34
click at [1185, 520] on select "--- Choose one --- Every 2 Weeks Every Week Monthly Semi-Monthly" at bounding box center [993, 522] width 394 height 34
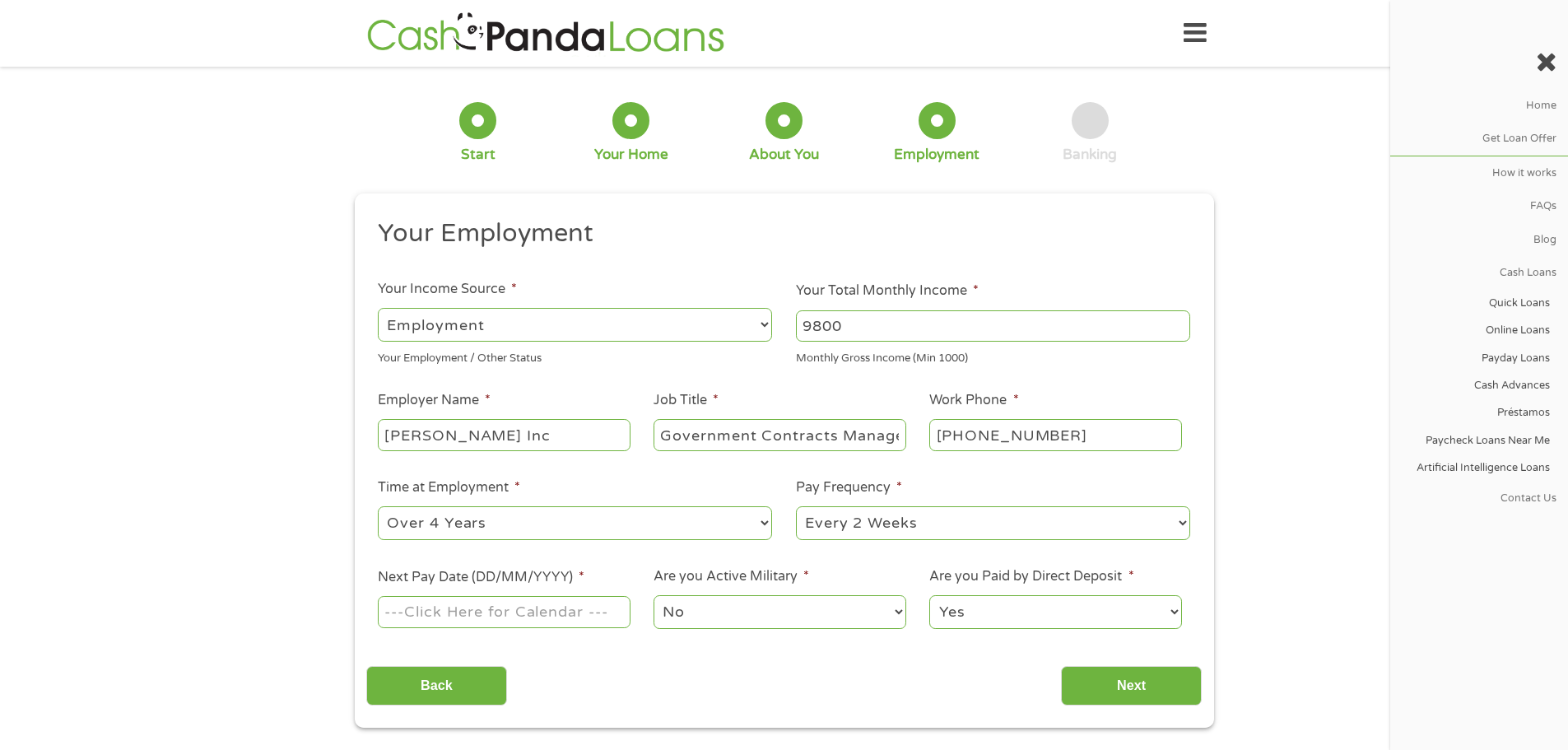
click at [796, 506] on select "--- Choose one --- Every 2 Weeks Every Week Monthly Semi-Monthly" at bounding box center [993, 522] width 394 height 34
click at [380, 597] on input "Next Pay Date (DD/MM/YYYY) *" at bounding box center [503, 611] width 252 height 31
type input "03/10/2025"
click at [1126, 678] on input "Next" at bounding box center [1131, 686] width 141 height 40
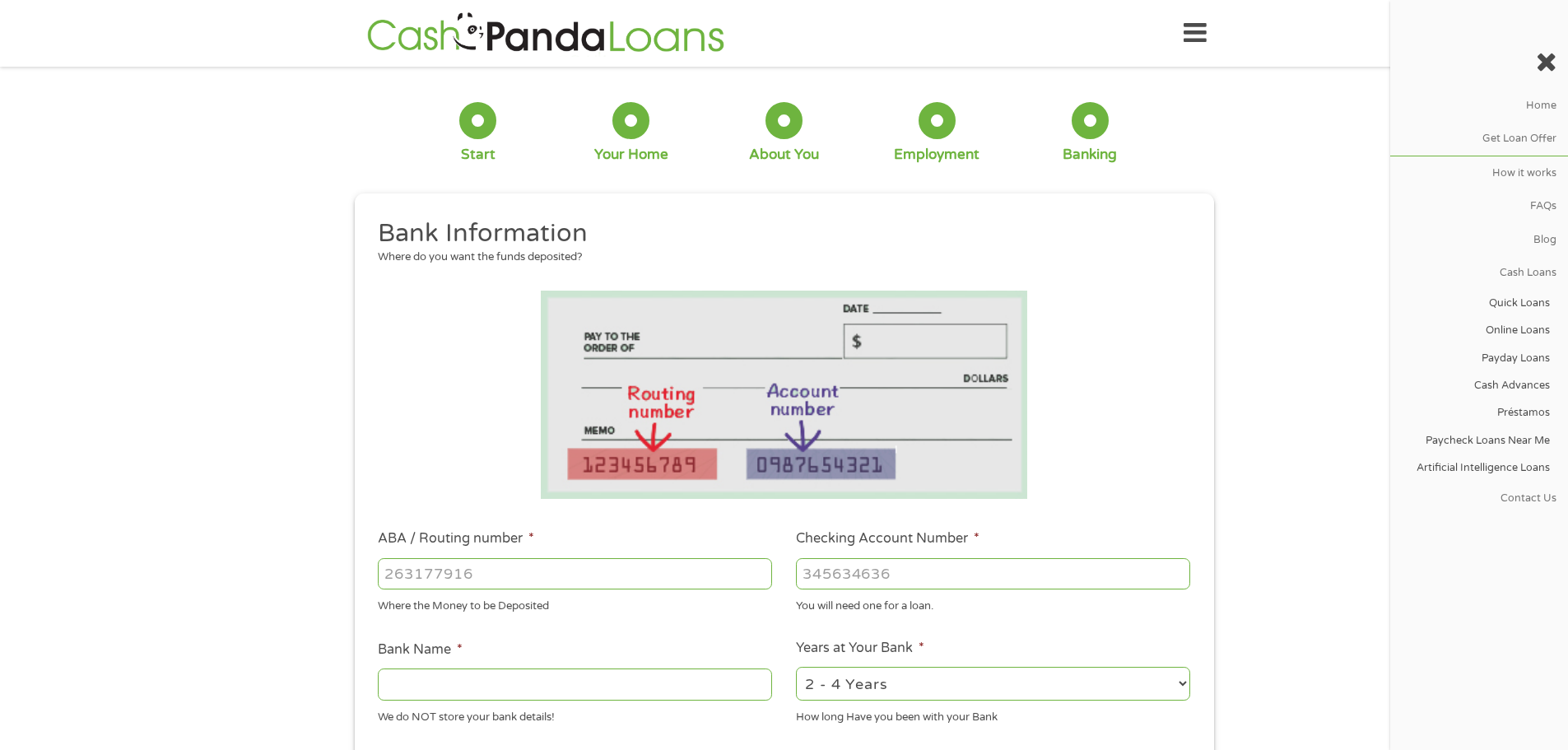
scroll to position [6, 6]
click at [412, 576] on input "ABA / Routing number *" at bounding box center [574, 574] width 394 height 31
type input "081904808"
type input "BANK OF AMERICA NA"
type input "081904808"
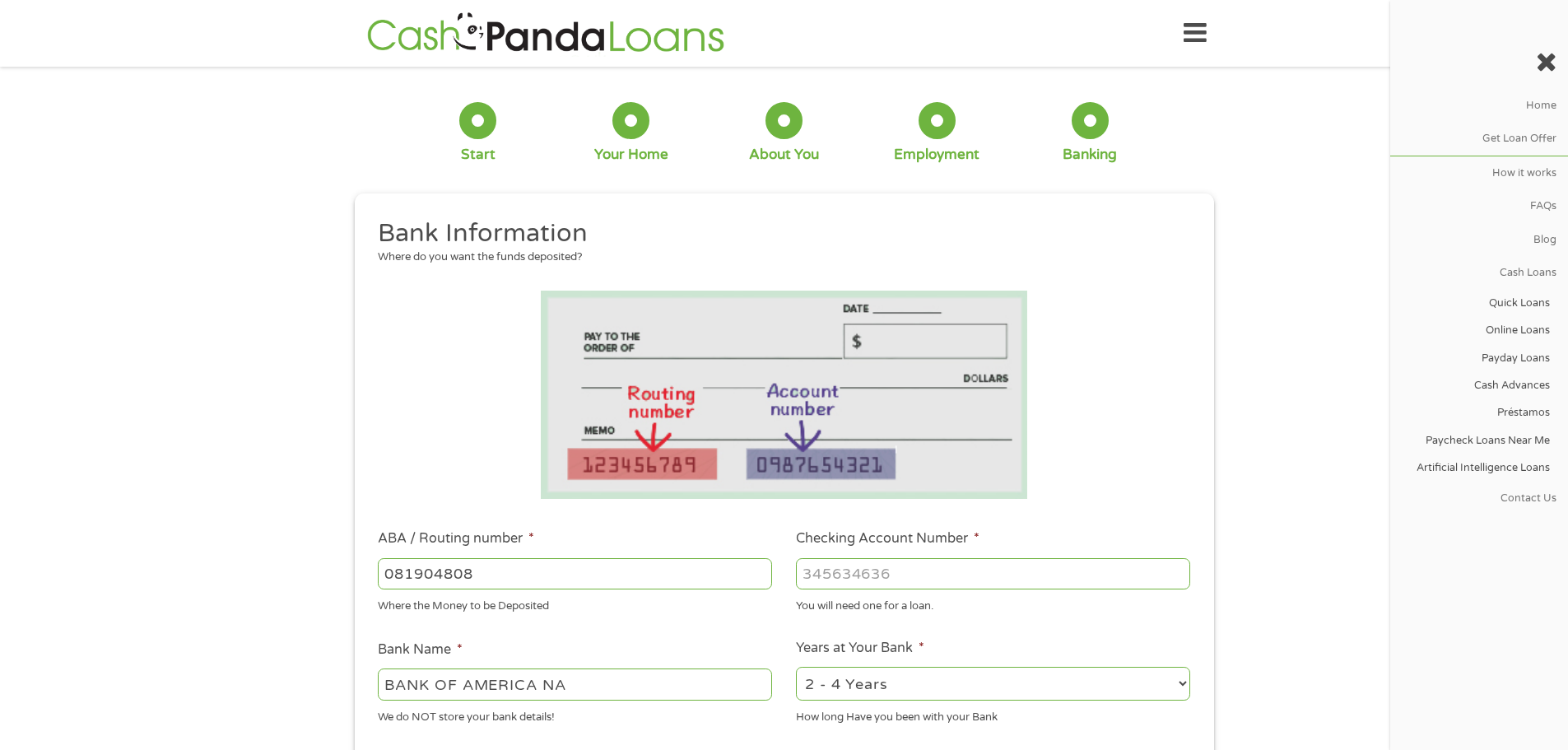
click at [803, 566] on input "Checking Account Number *" at bounding box center [993, 574] width 394 height 31
type input "291040111904"
click at [1187, 681] on select "2 - 4 Years 6 - 12 Months 1 - 2 Years Over 4 Years" at bounding box center [993, 683] width 394 height 34
select select "60months"
click at [796, 666] on select "2 - 4 Years 6 - 12 Months 1 - 2 Years Over 4 Years" at bounding box center [993, 683] width 394 height 34
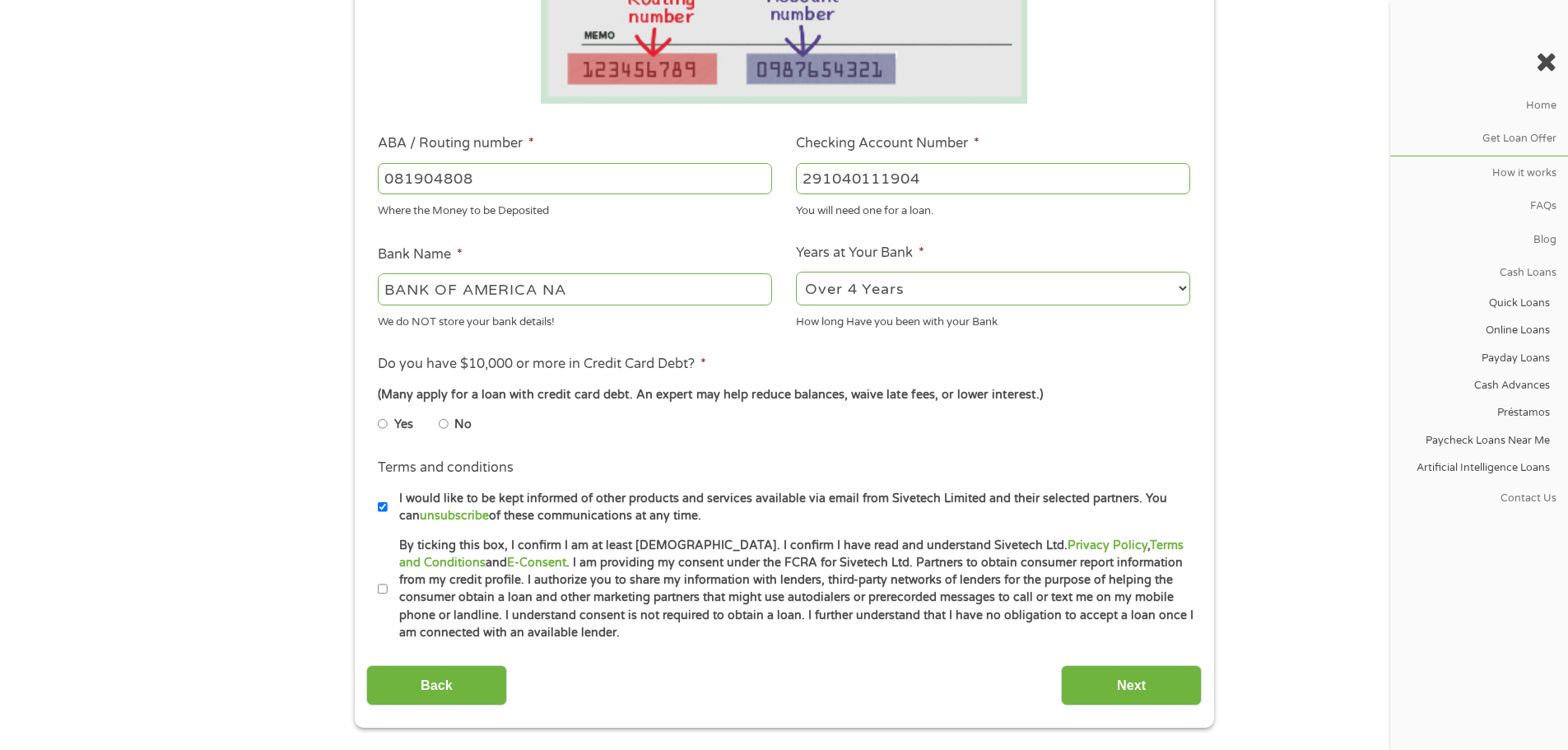
scroll to position [408, 0]
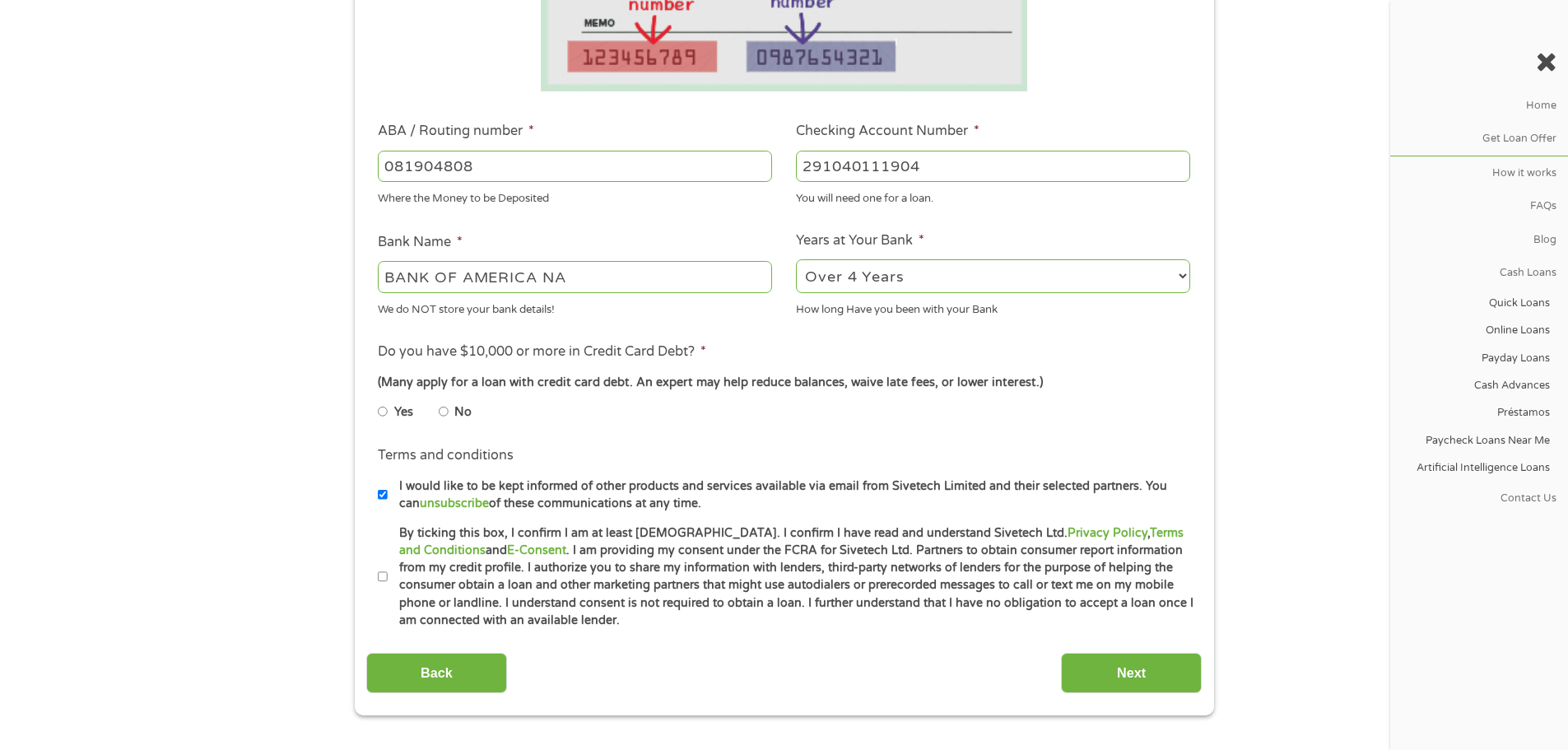
click at [384, 578] on input "By ticking this box, I confirm I am at least 18 years old. I confirm I have rea…" at bounding box center [382, 576] width 10 height 27
checkbox input "true"
click at [442, 413] on input "No" at bounding box center [444, 411] width 10 height 27
radio input "true"
click at [1139, 678] on input "Next" at bounding box center [1131, 673] width 141 height 40
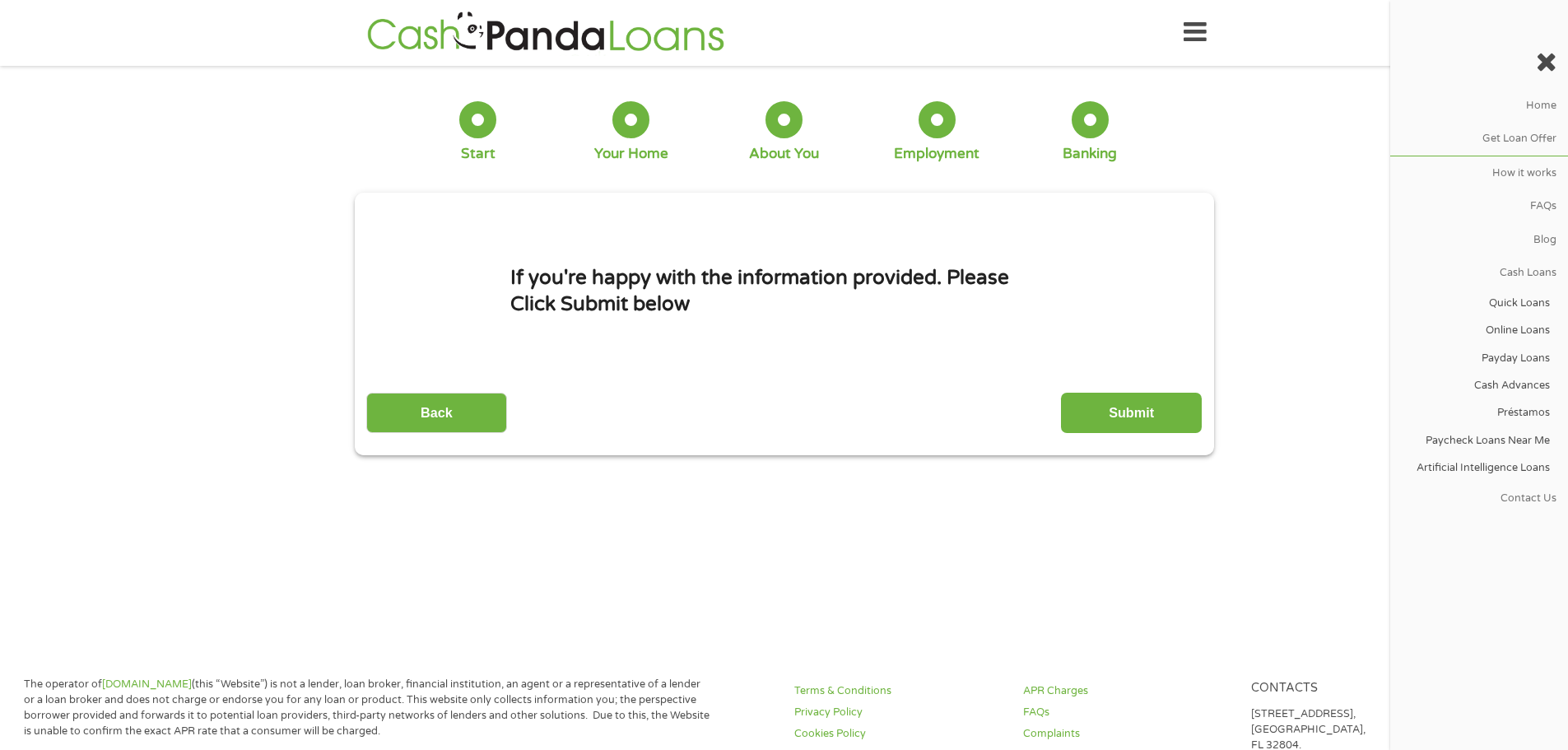
scroll to position [0, 0]
click at [1131, 420] on input "Submit" at bounding box center [1131, 413] width 141 height 40
